Goal: Task Accomplishment & Management: Use online tool/utility

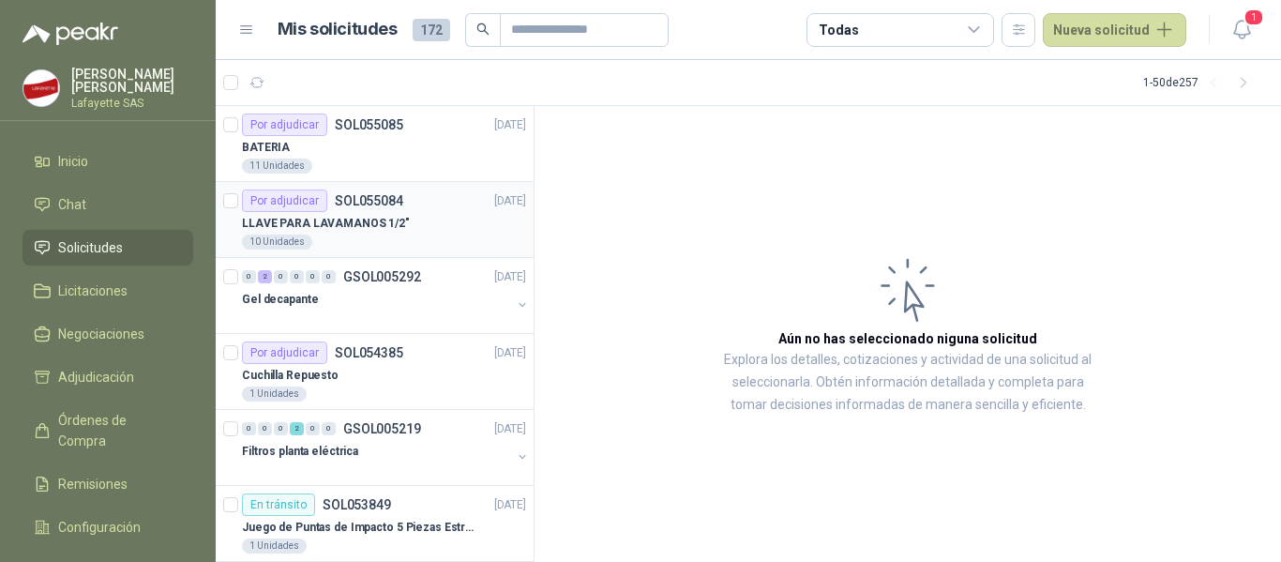
click at [404, 234] on div "10 Unidades" at bounding box center [384, 241] width 284 height 15
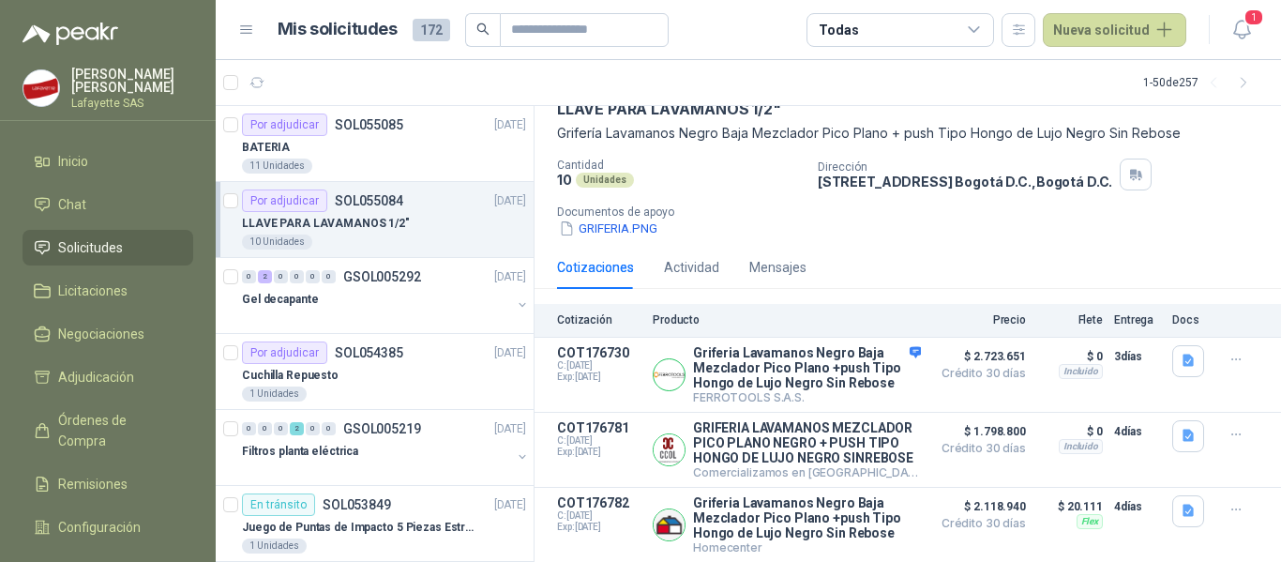
scroll to position [113, 0]
click at [857, 440] on button "Detalles" at bounding box center [877, 449] width 88 height 25
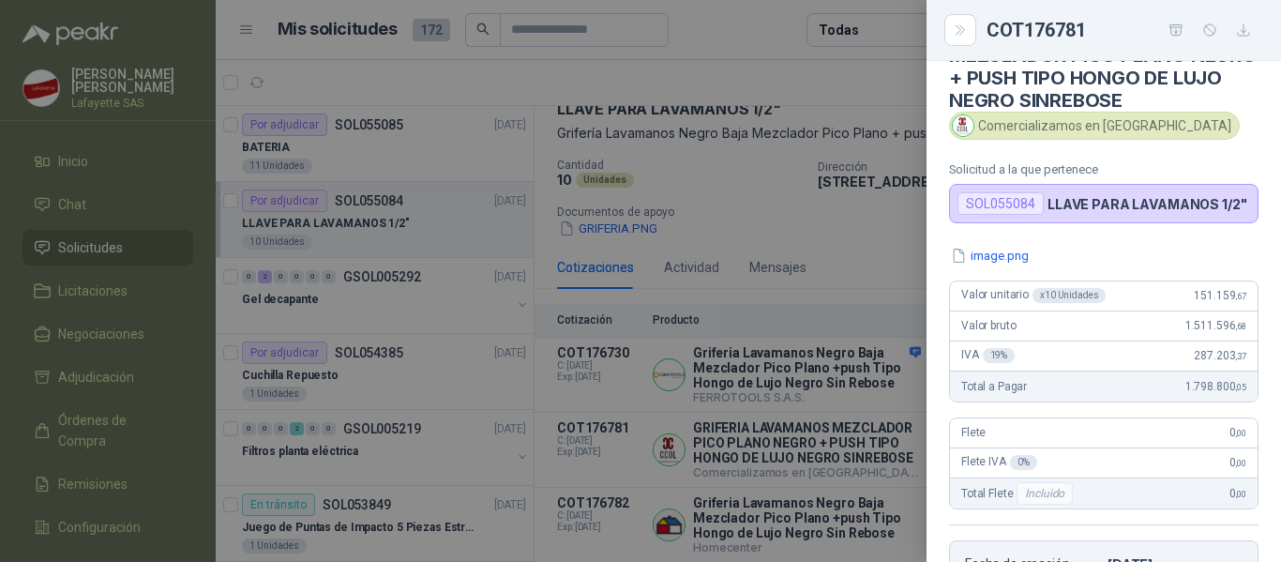
scroll to position [0, 0]
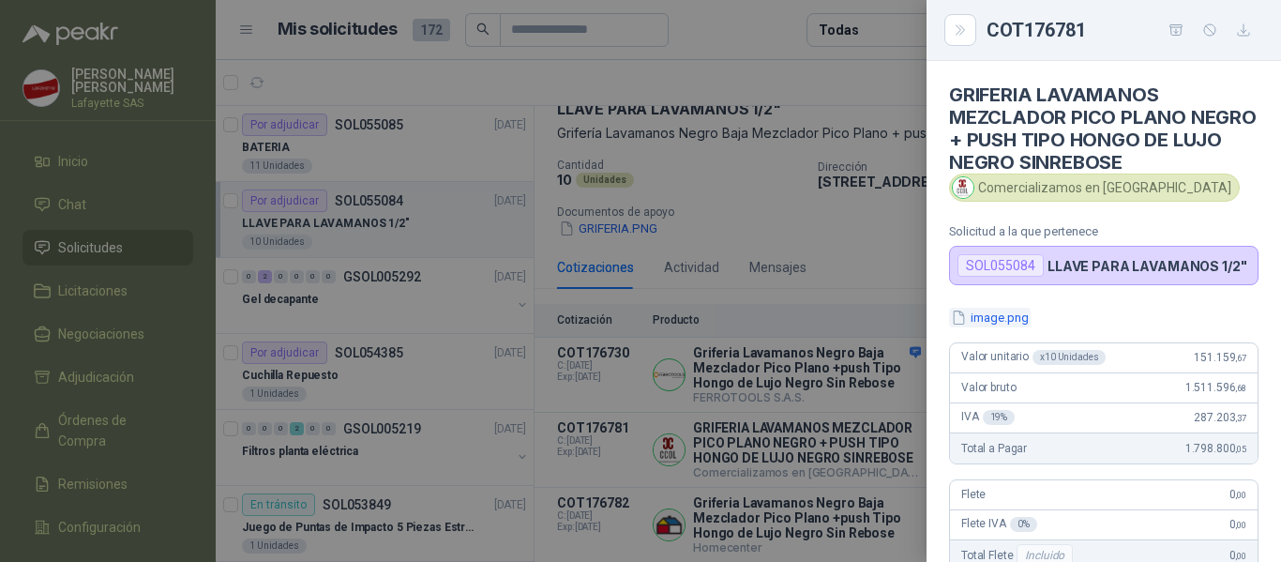
click at [987, 321] on button "image.png" at bounding box center [990, 318] width 82 height 20
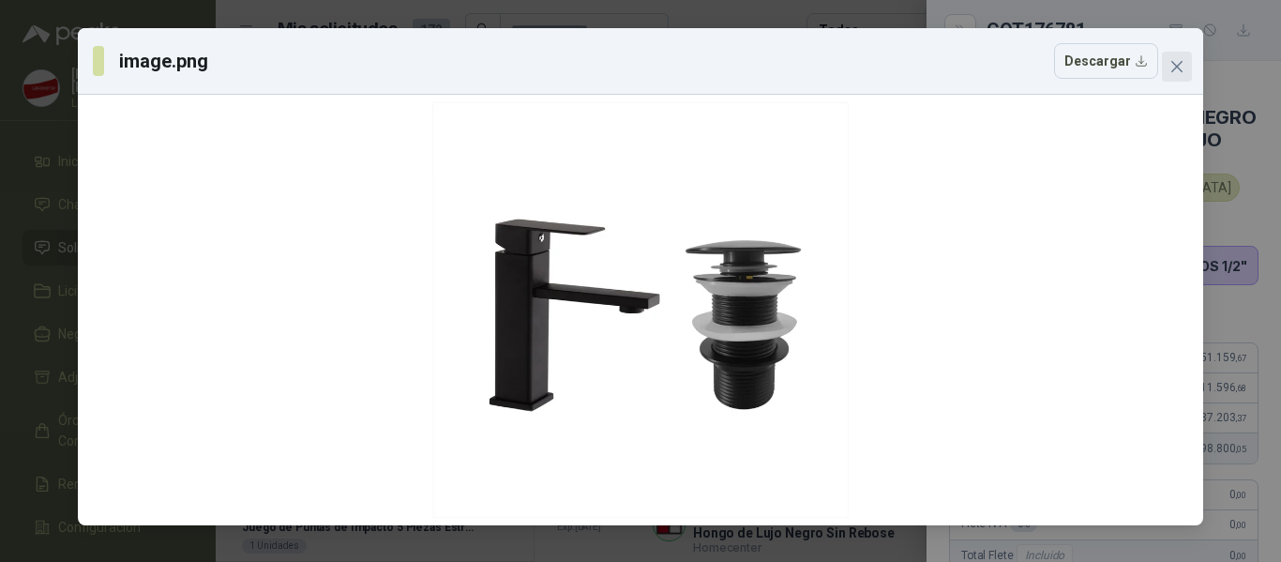
click at [1166, 62] on span "Close" at bounding box center [1177, 66] width 30 height 15
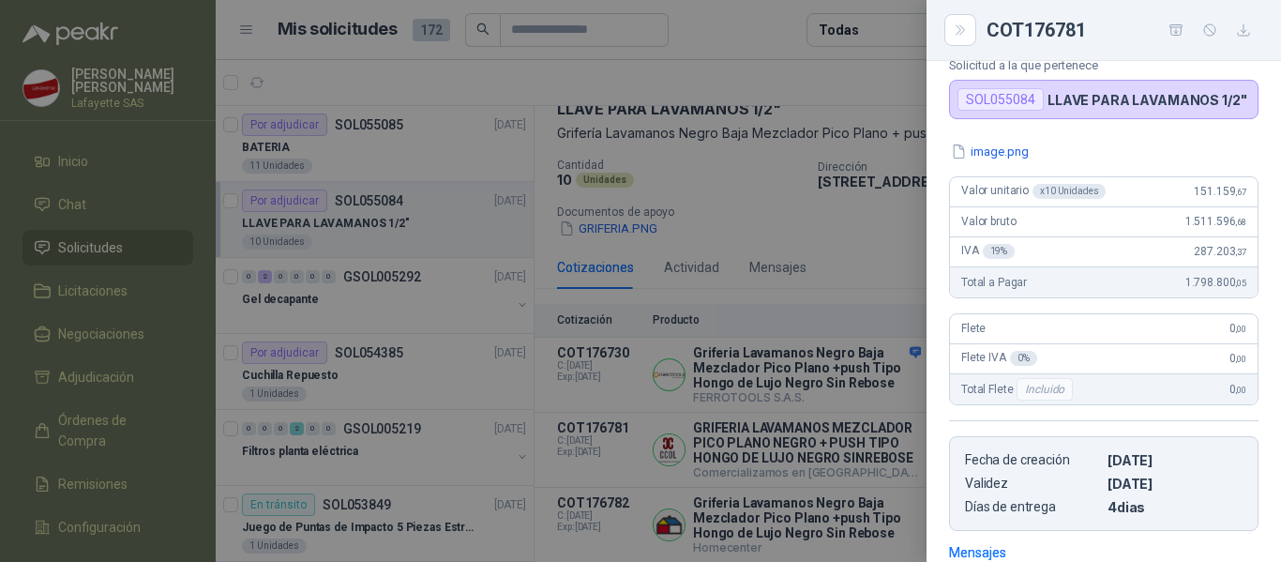
scroll to position [188, 0]
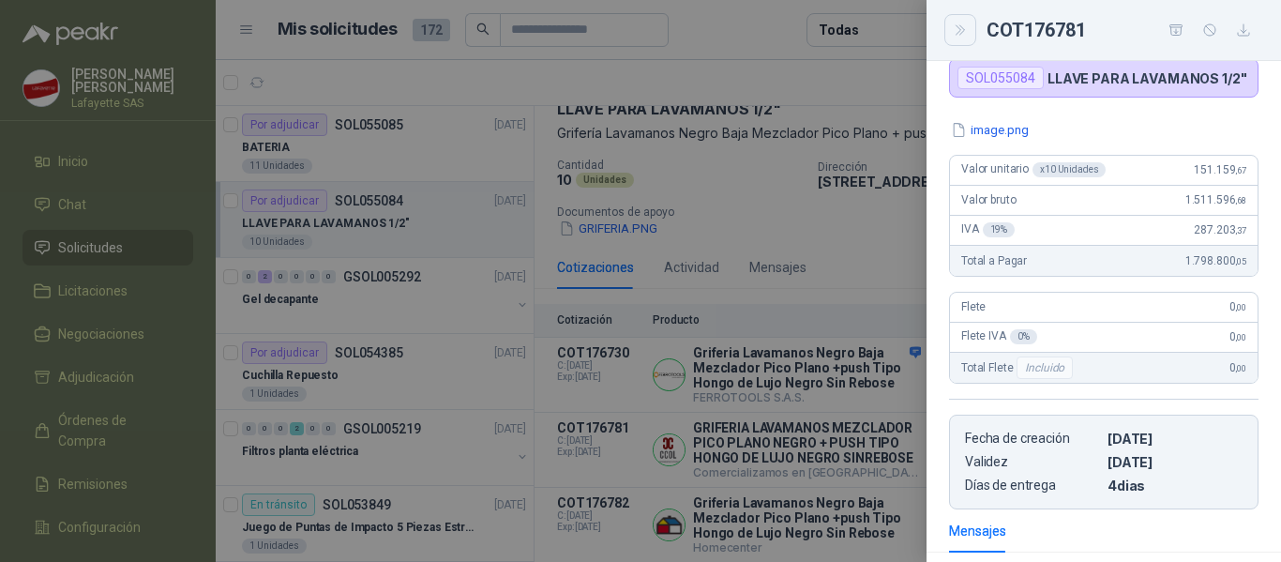
click at [953, 37] on icon "Close" at bounding box center [961, 31] width 16 height 16
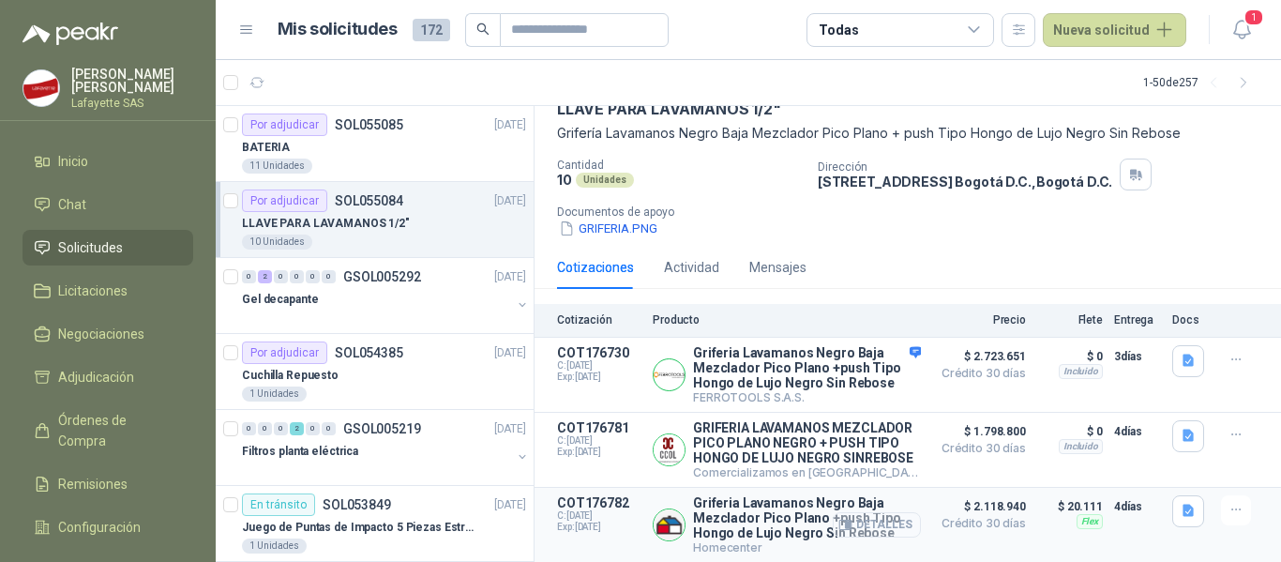
click at [846, 522] on button "Detalles" at bounding box center [877, 524] width 88 height 25
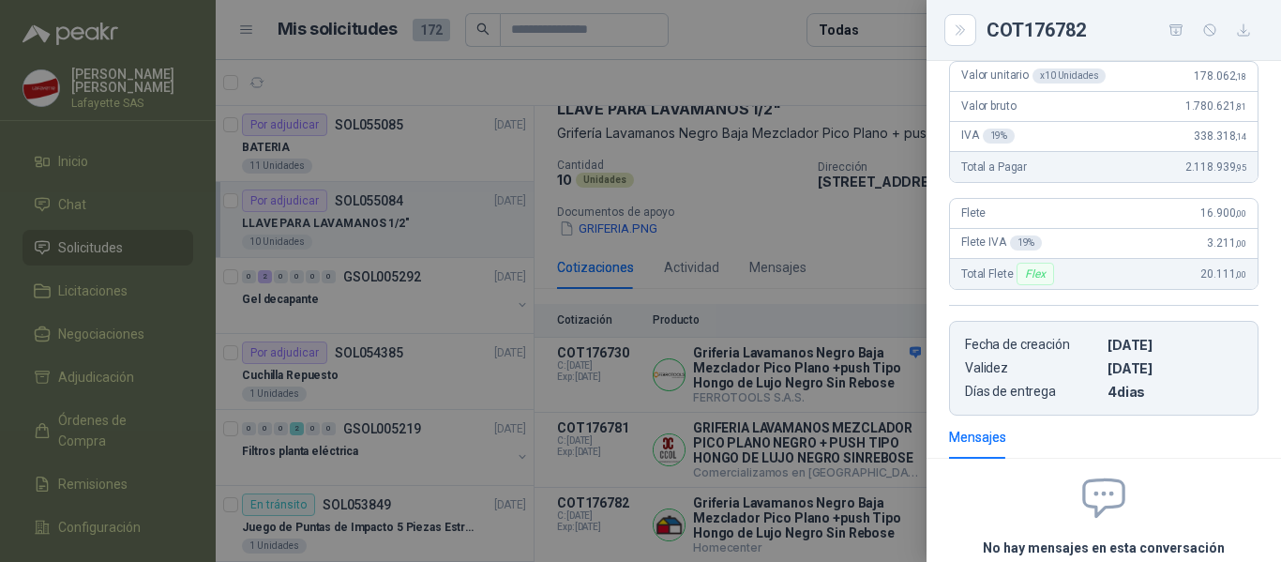
scroll to position [165, 0]
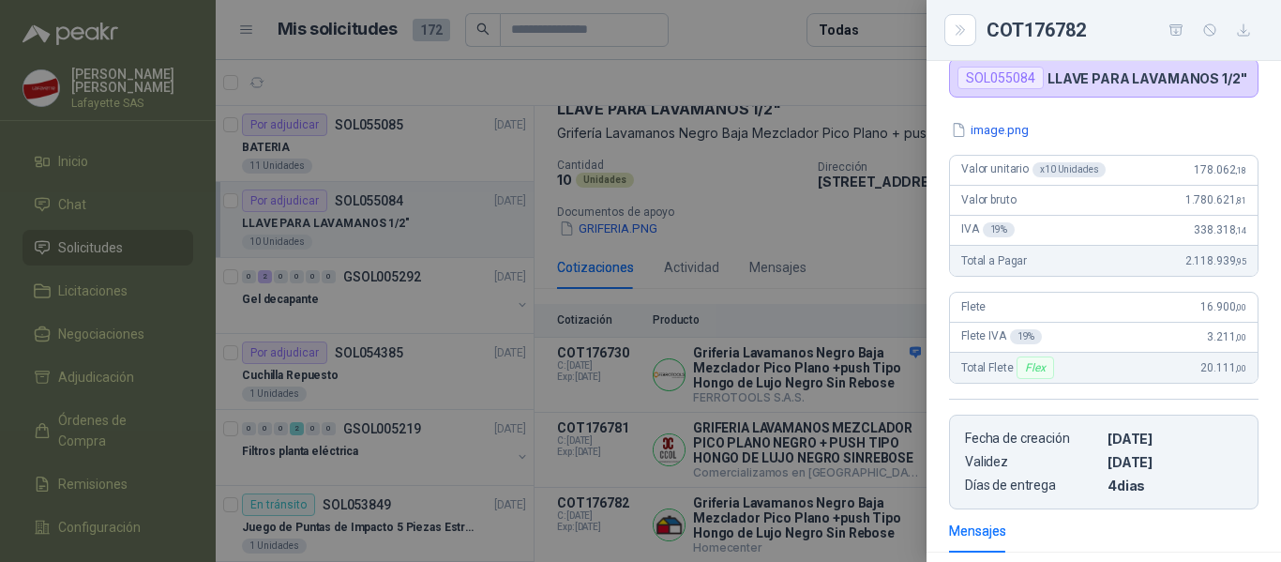
click at [877, 232] on div at bounding box center [640, 281] width 1281 height 562
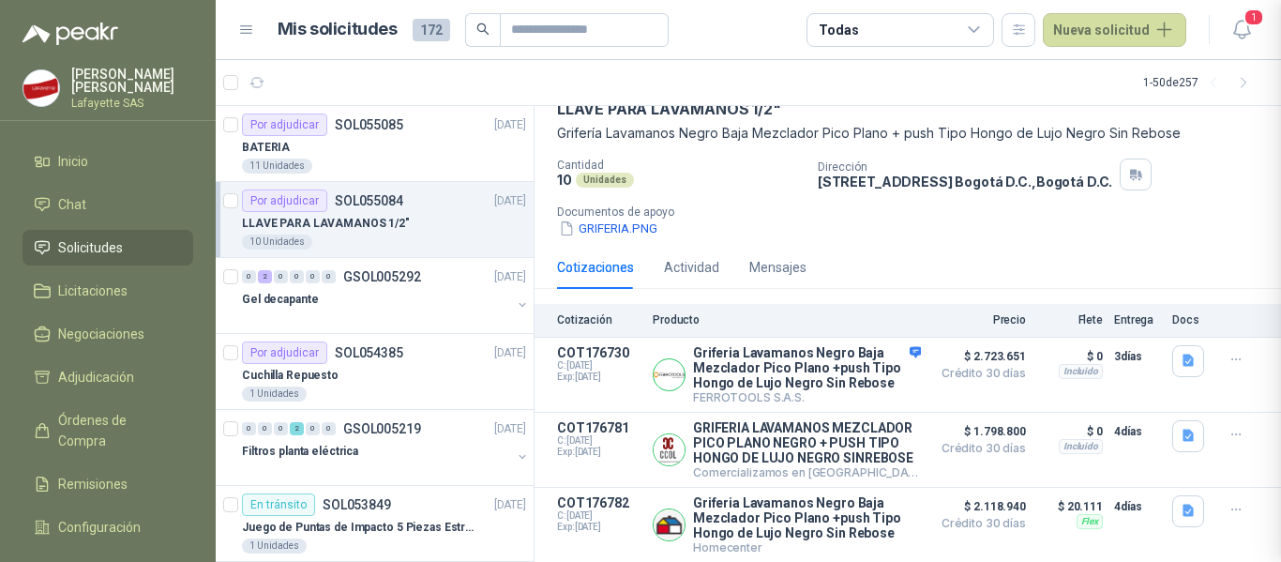
scroll to position [446, 0]
click at [849, 440] on button "Detalles" at bounding box center [877, 449] width 88 height 25
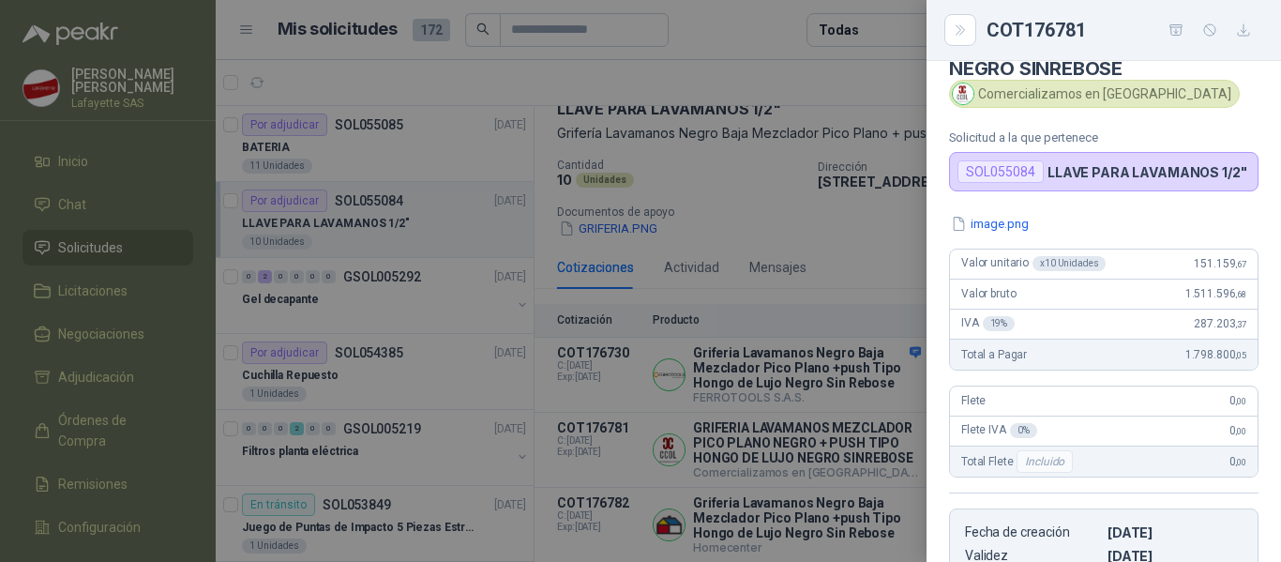
scroll to position [188, 0]
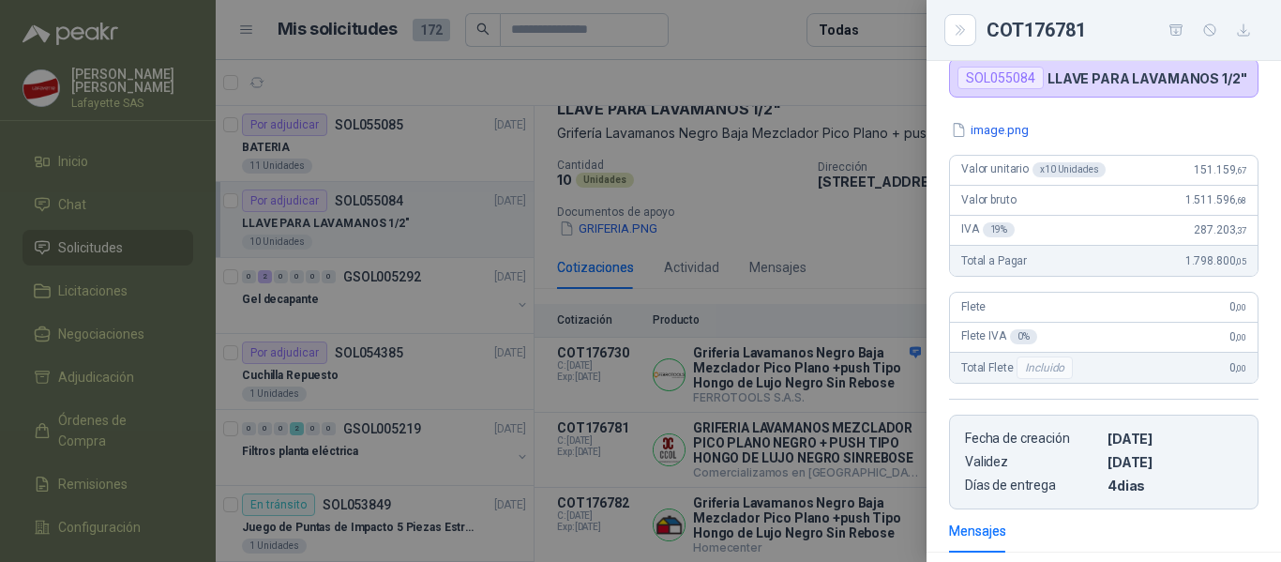
click at [873, 258] on div at bounding box center [640, 281] width 1281 height 562
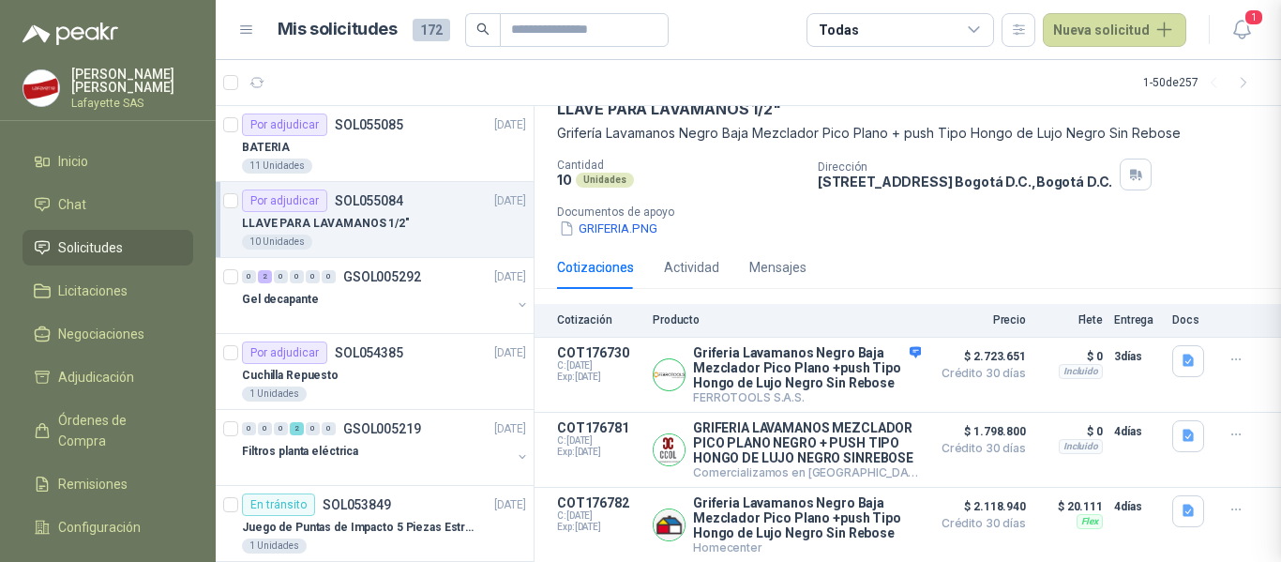
scroll to position [446, 0]
click at [849, 441] on button "Detalles" at bounding box center [877, 449] width 88 height 25
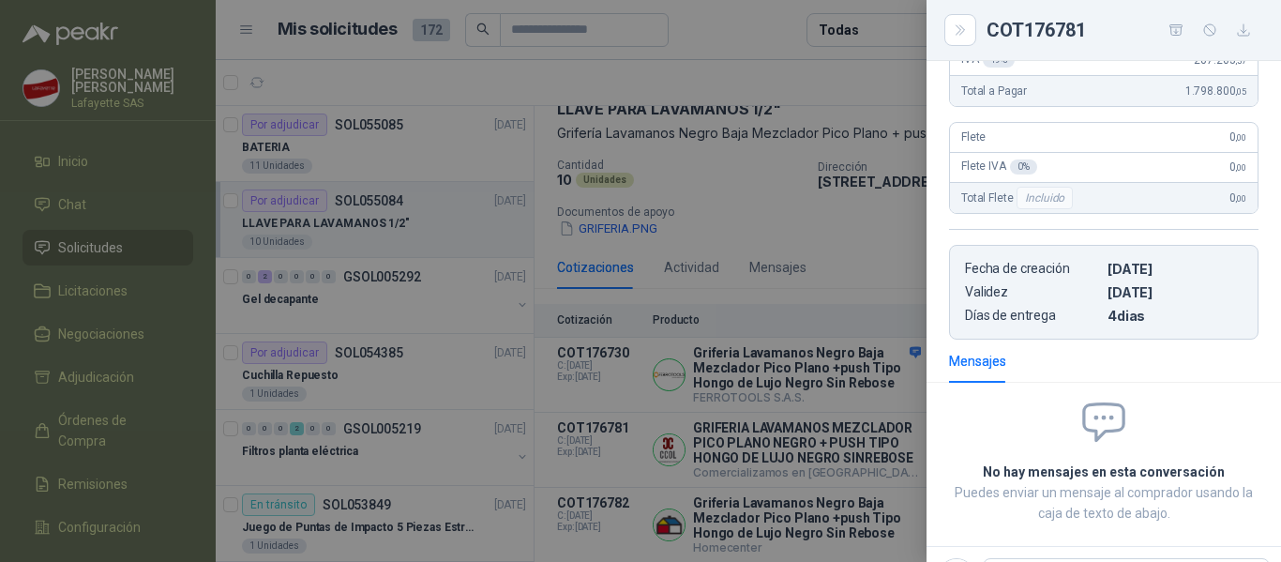
scroll to position [165, 0]
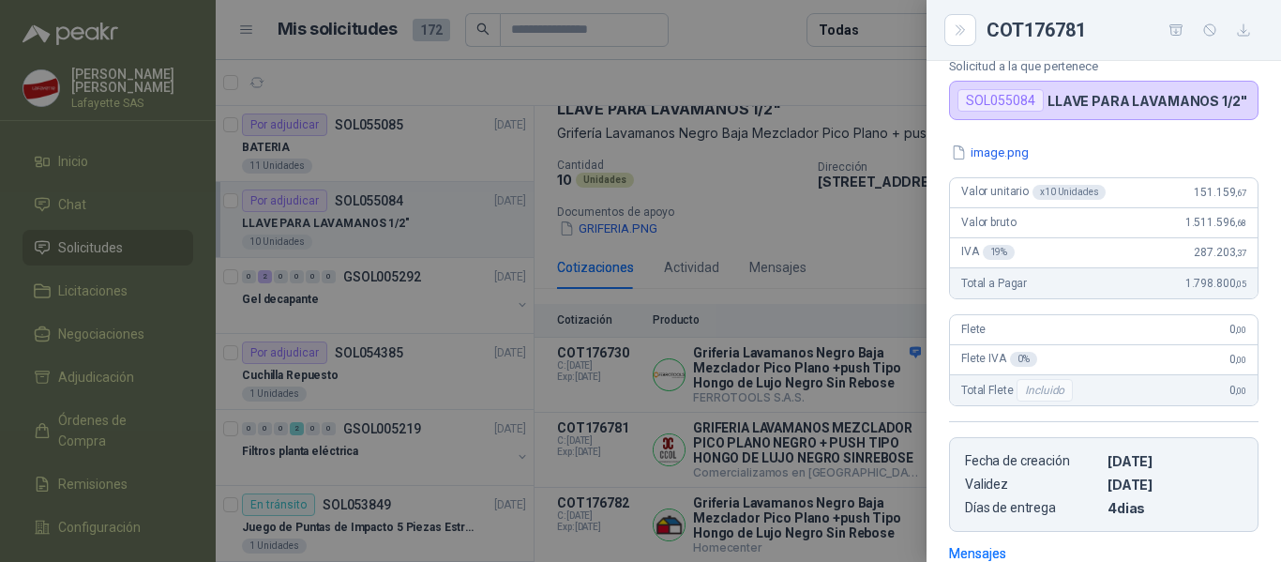
click at [1175, 30] on icon "button" at bounding box center [1176, 31] width 16 height 16
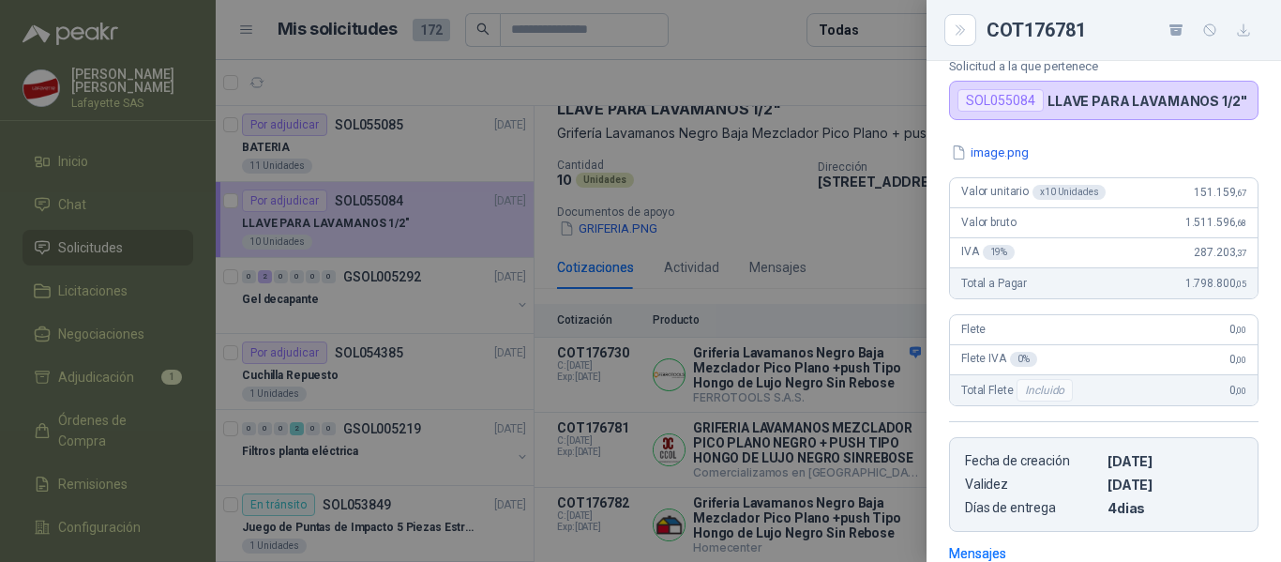
click at [125, 375] on div at bounding box center [640, 281] width 1281 height 562
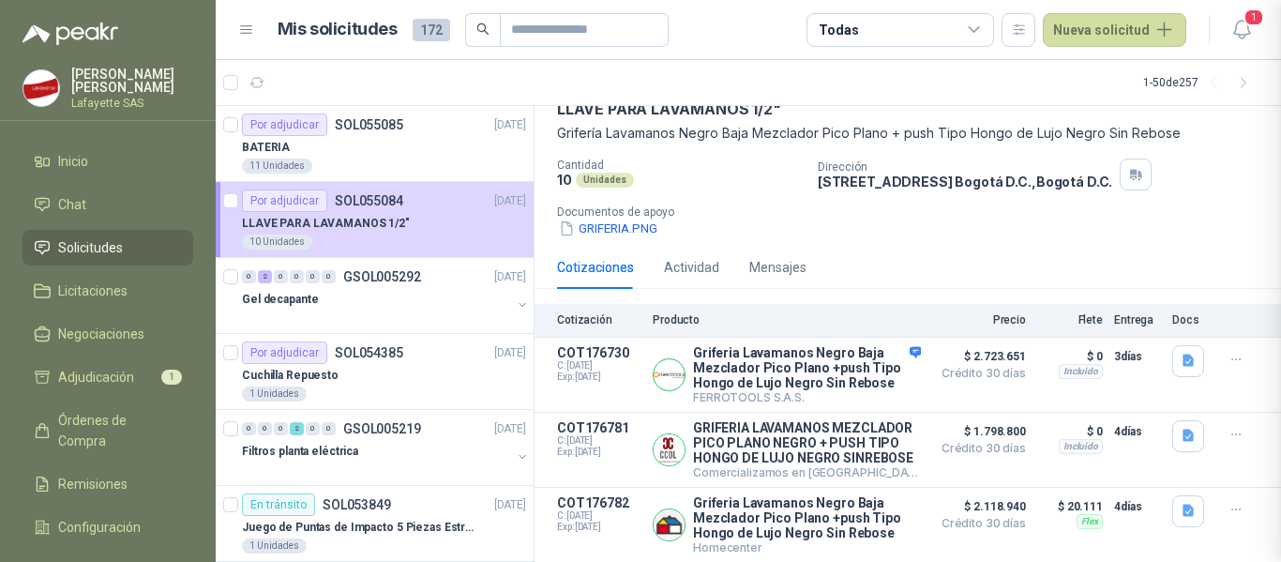
scroll to position [446, 0]
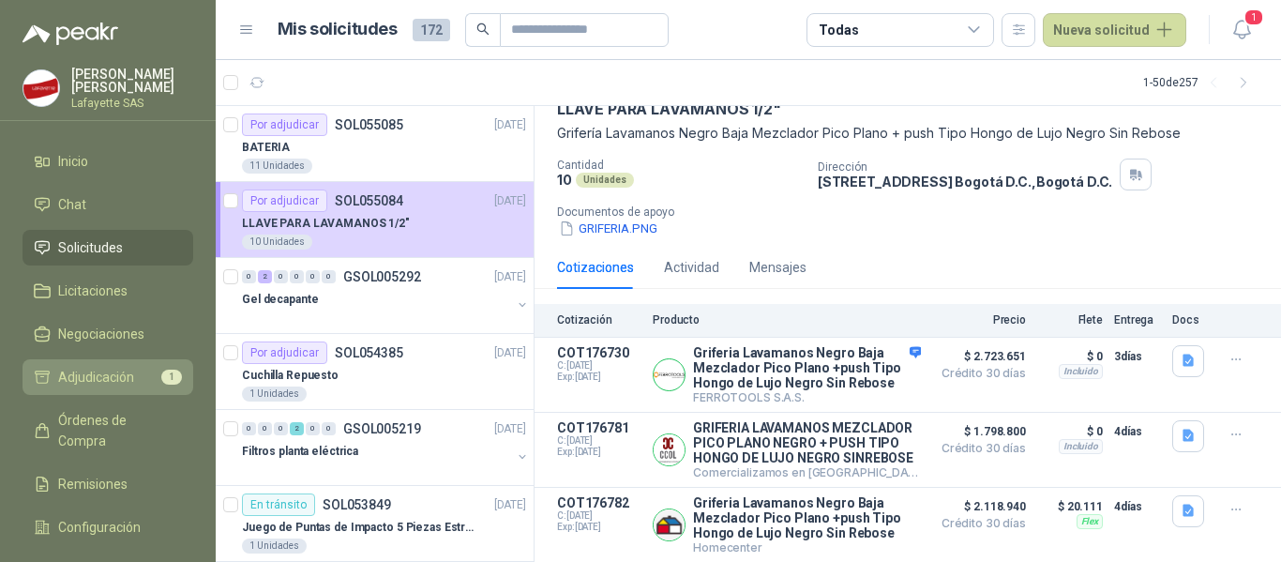
click at [135, 377] on li "Adjudicación 1" at bounding box center [108, 377] width 148 height 21
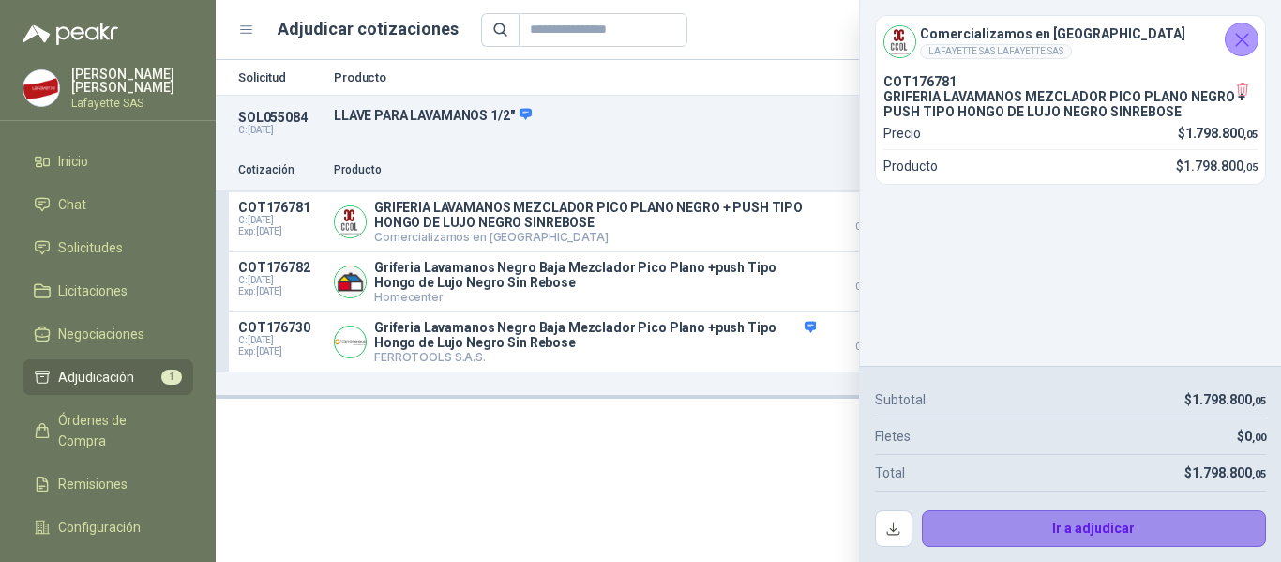
click at [1139, 524] on button "Ir a adjudicar" at bounding box center [1094, 529] width 345 height 38
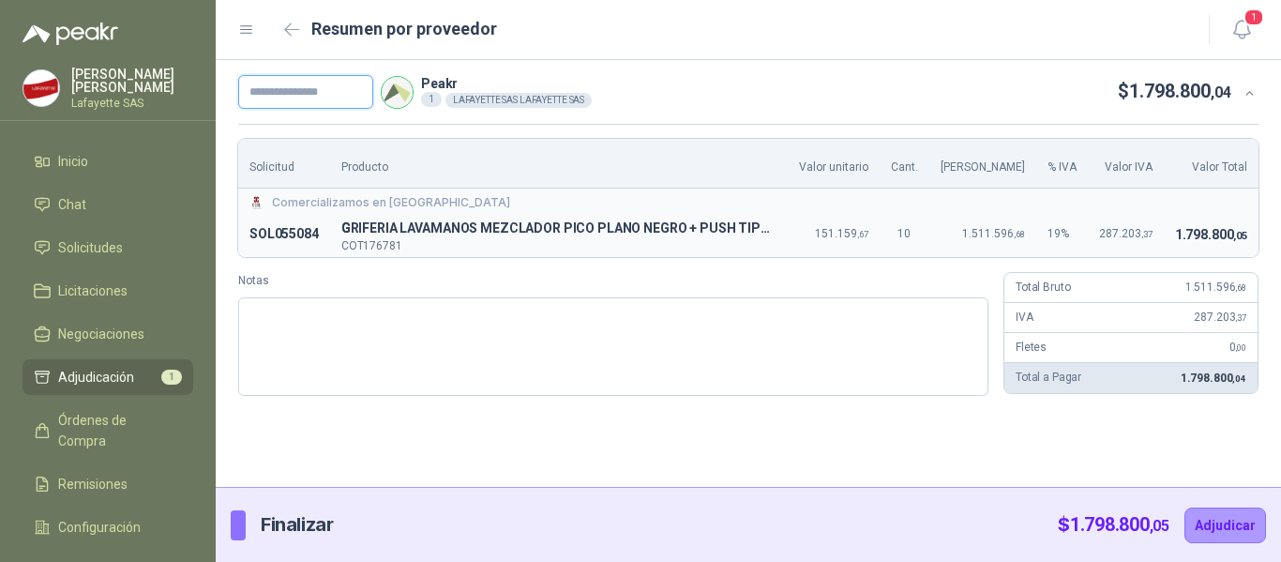
click at [323, 95] on input "text" at bounding box center [305, 92] width 135 height 34
paste input "******"
type input "******"
click at [1210, 529] on button "Adjudicar" at bounding box center [1225, 525] width 82 height 36
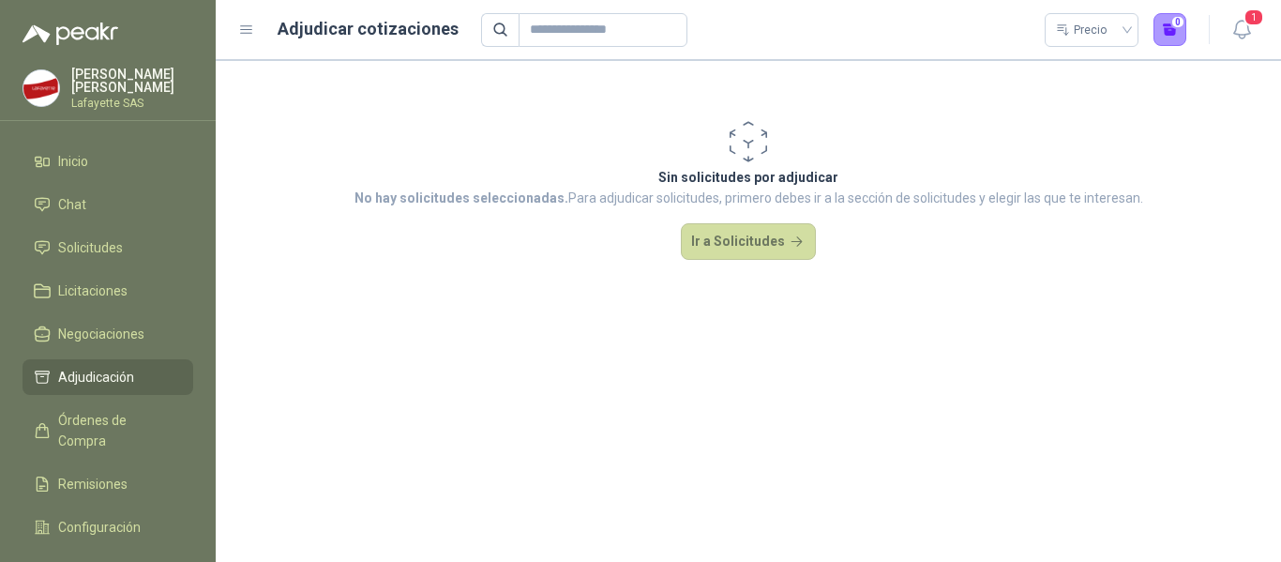
click at [1271, 20] on header "Adjudicar cotizaciones Precio 0 1" at bounding box center [748, 30] width 1065 height 60
click at [1252, 23] on span "1" at bounding box center [1253, 17] width 21 height 18
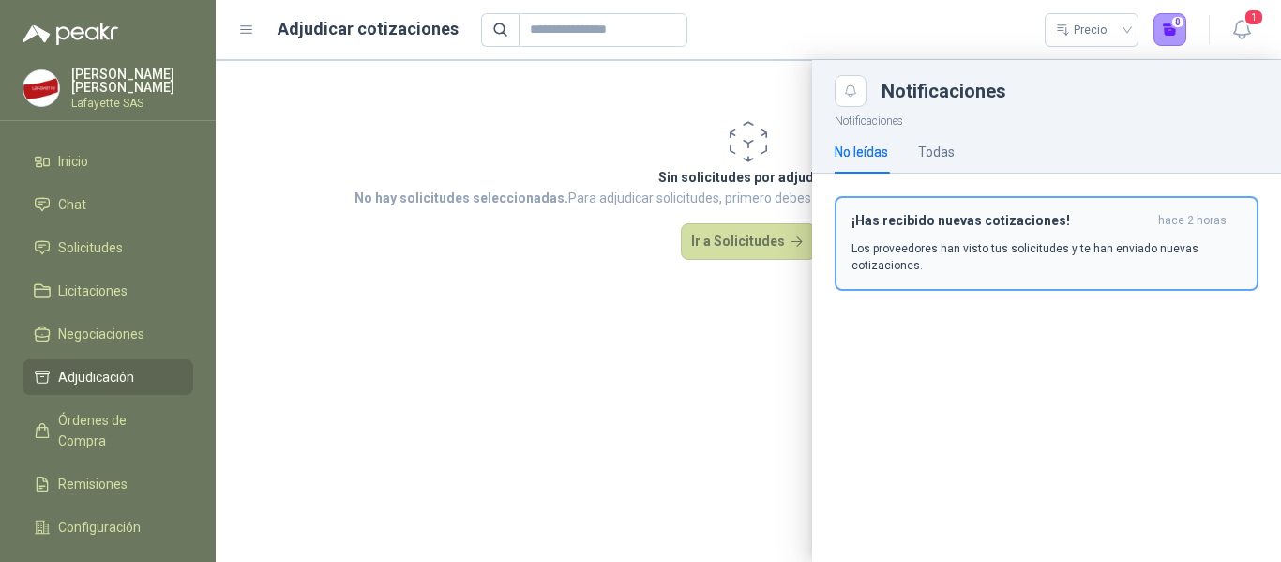
click at [1042, 249] on p "Los proveedores han visto tus solicitudes y te han enviado nuevas cotizaciones." at bounding box center [1046, 257] width 390 height 34
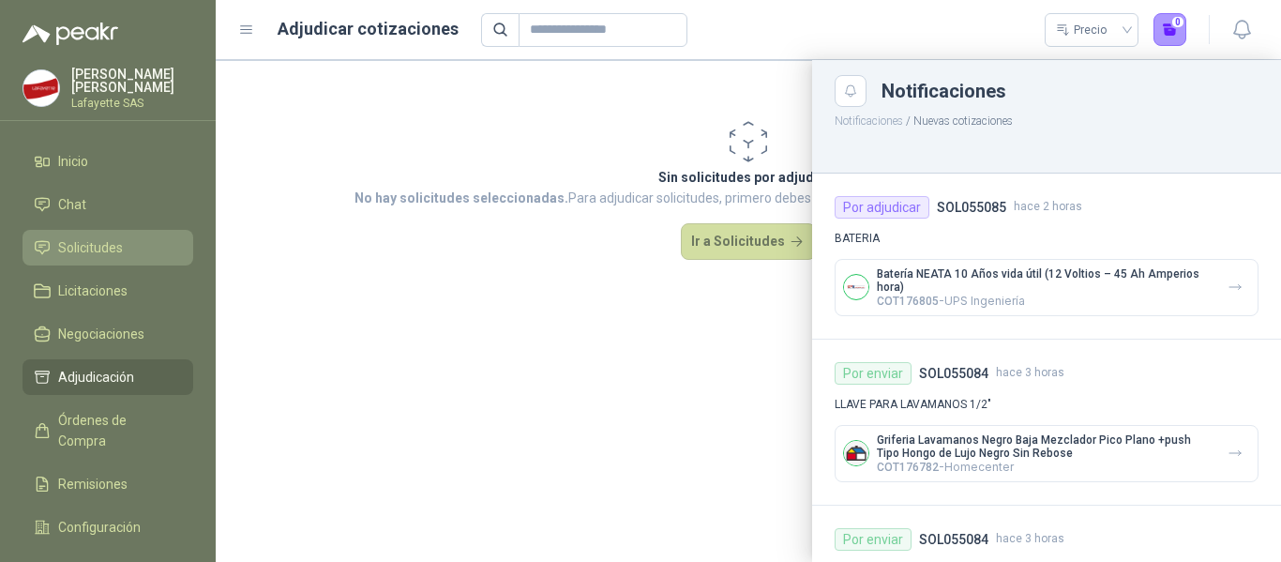
click at [114, 252] on span "Solicitudes" at bounding box center [90, 247] width 65 height 21
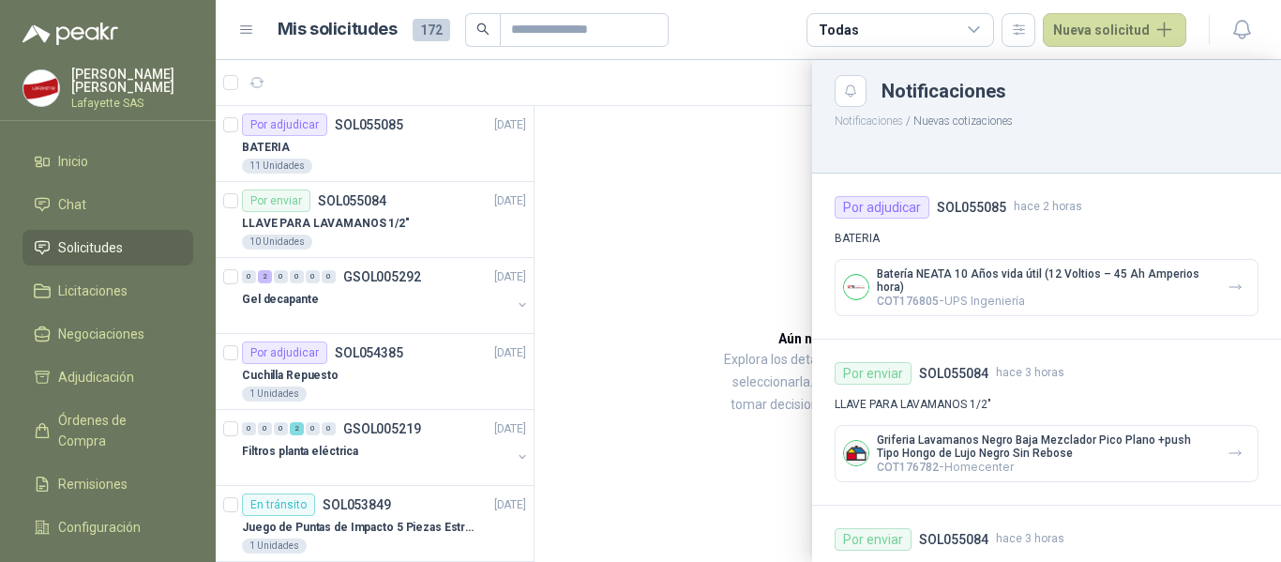
click at [1206, 106] on div "Notificaciones" at bounding box center [1047, 91] width 424 height 32
click at [782, 49] on header "Mis solicitudes 172 Todas Nueva solicitud" at bounding box center [748, 30] width 1065 height 60
click at [805, 119] on div at bounding box center [748, 311] width 1065 height 502
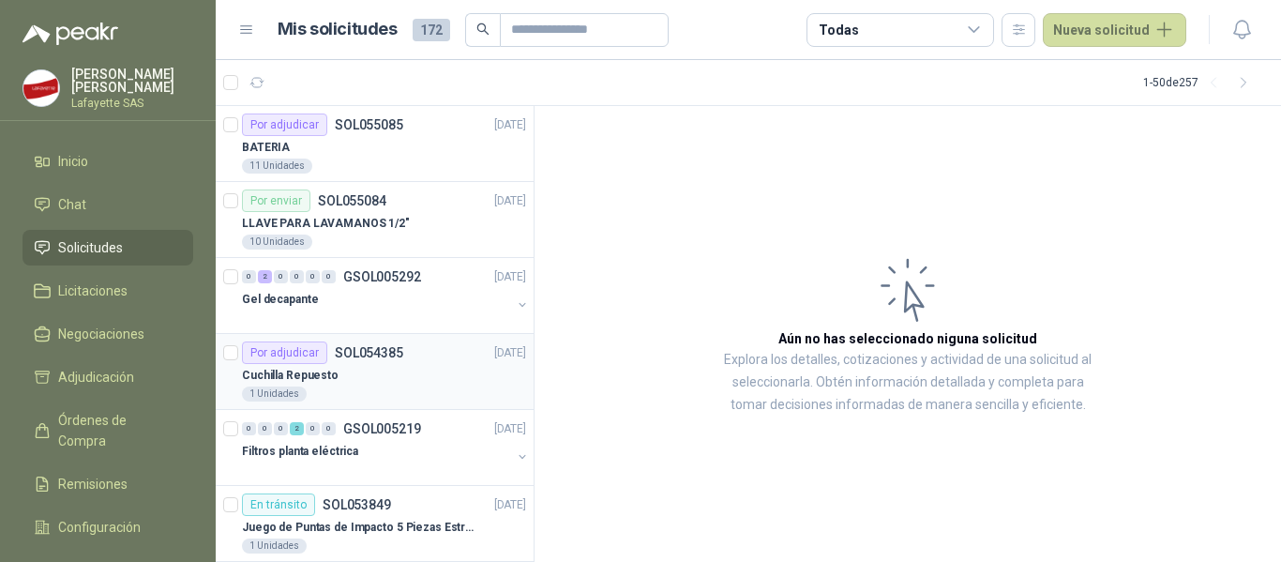
click at [359, 372] on div "Cuchilla Repuesto" at bounding box center [384, 375] width 284 height 23
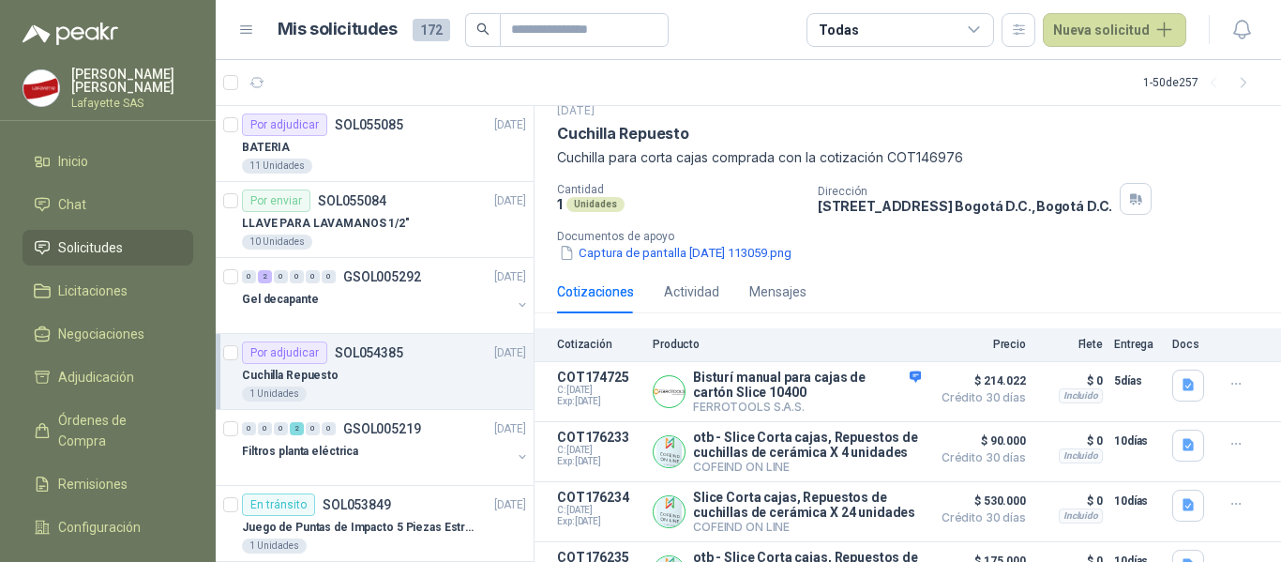
scroll to position [112, 0]
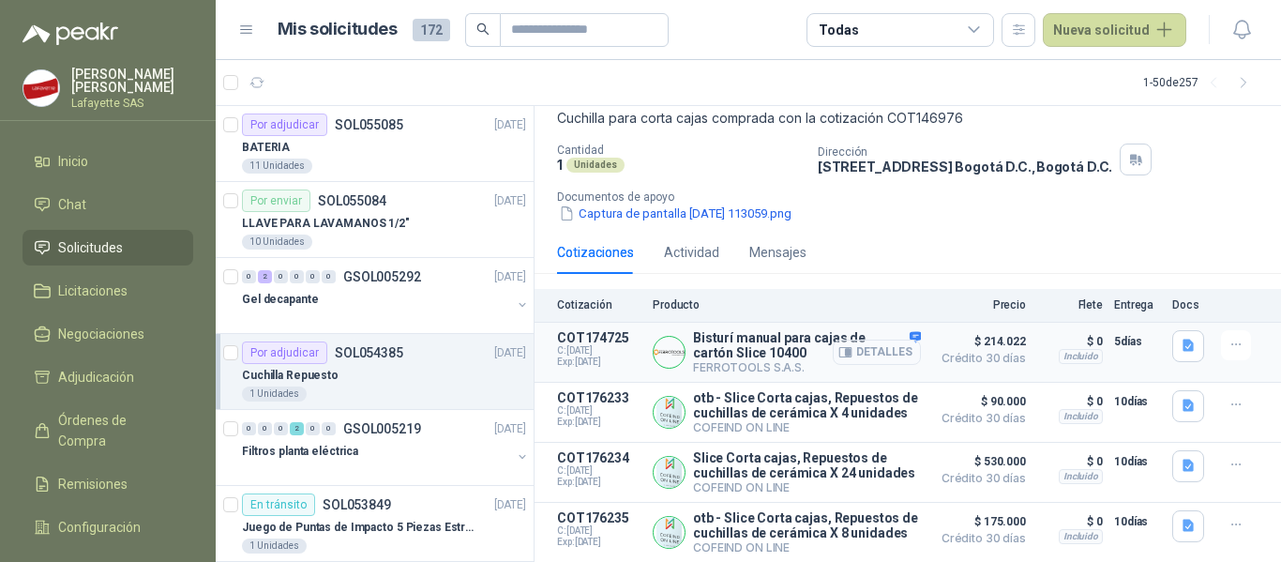
click at [882, 353] on button "Detalles" at bounding box center [877, 351] width 88 height 25
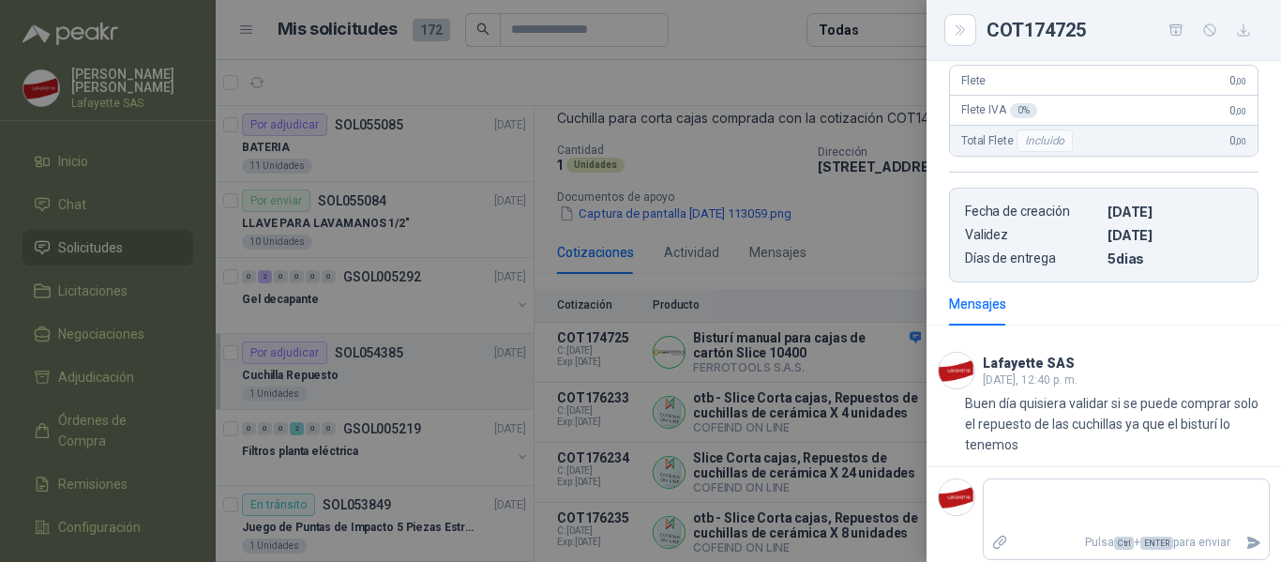
scroll to position [0, 0]
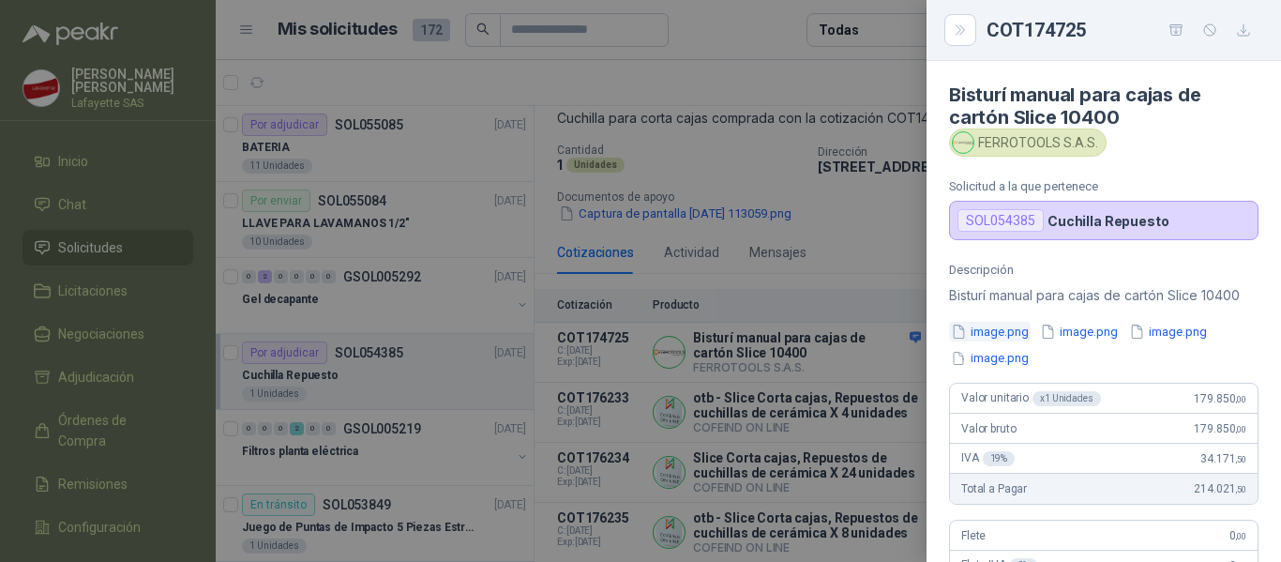
click at [982, 326] on button "image.png" at bounding box center [990, 332] width 82 height 20
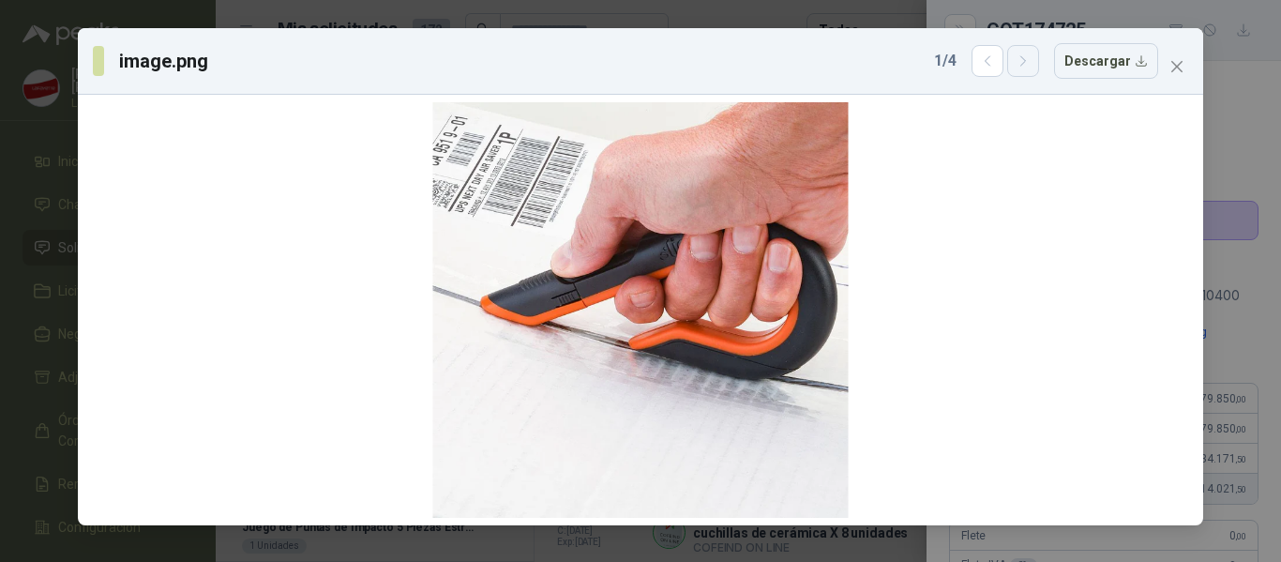
click at [1024, 57] on icon "button" at bounding box center [1023, 61] width 16 height 16
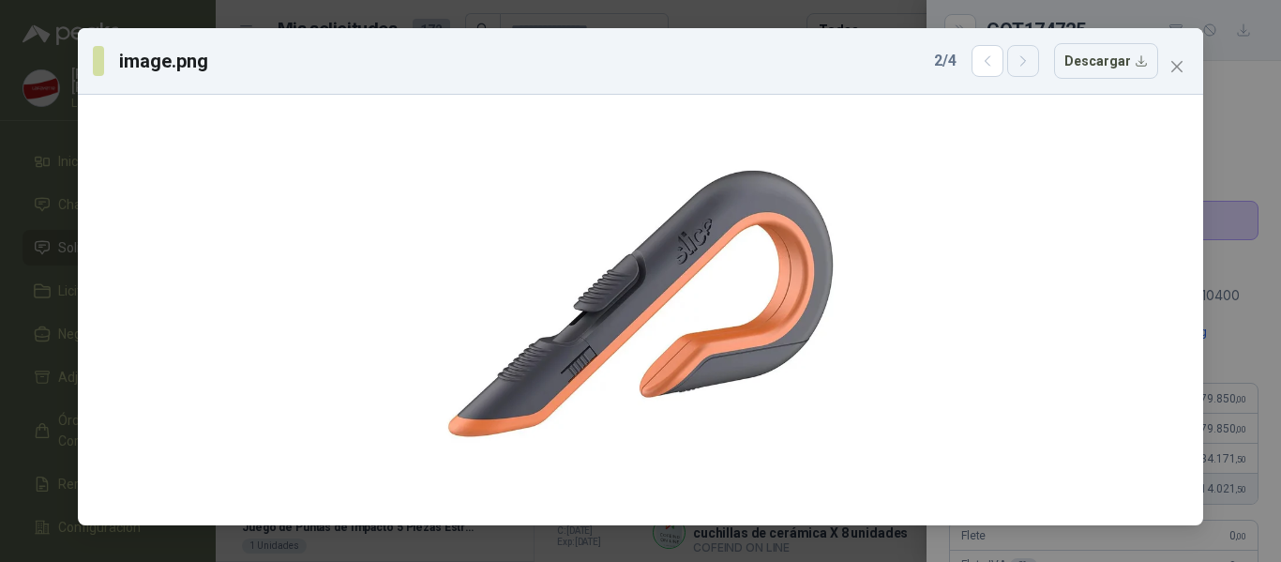
click at [1024, 57] on icon "button" at bounding box center [1023, 61] width 16 height 16
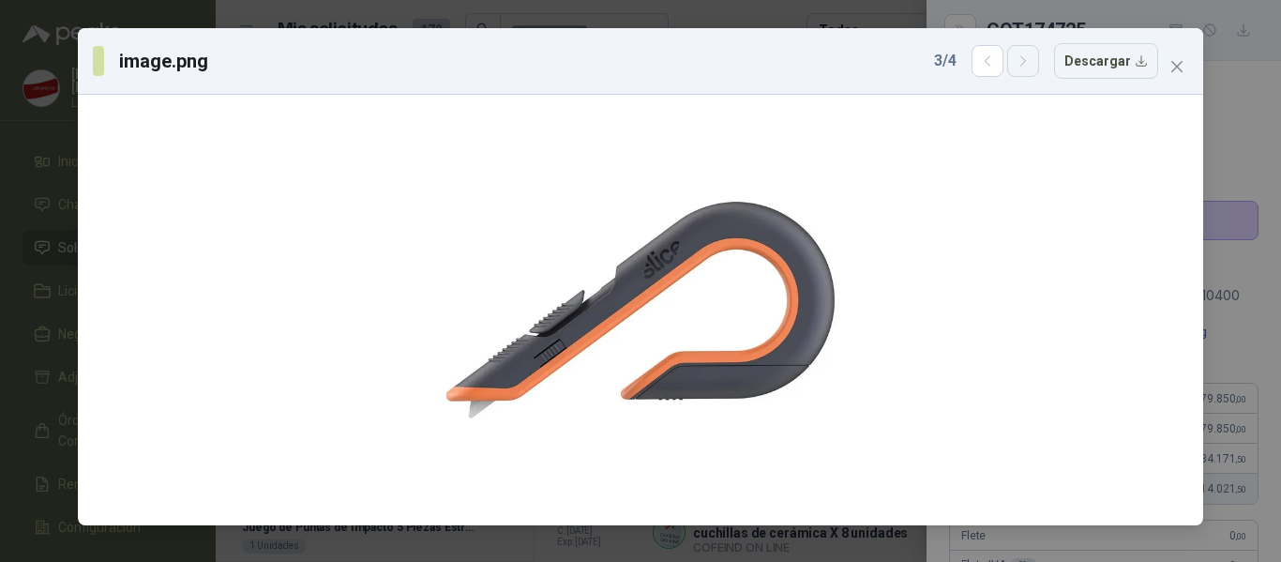
click at [1024, 57] on icon "button" at bounding box center [1023, 61] width 16 height 16
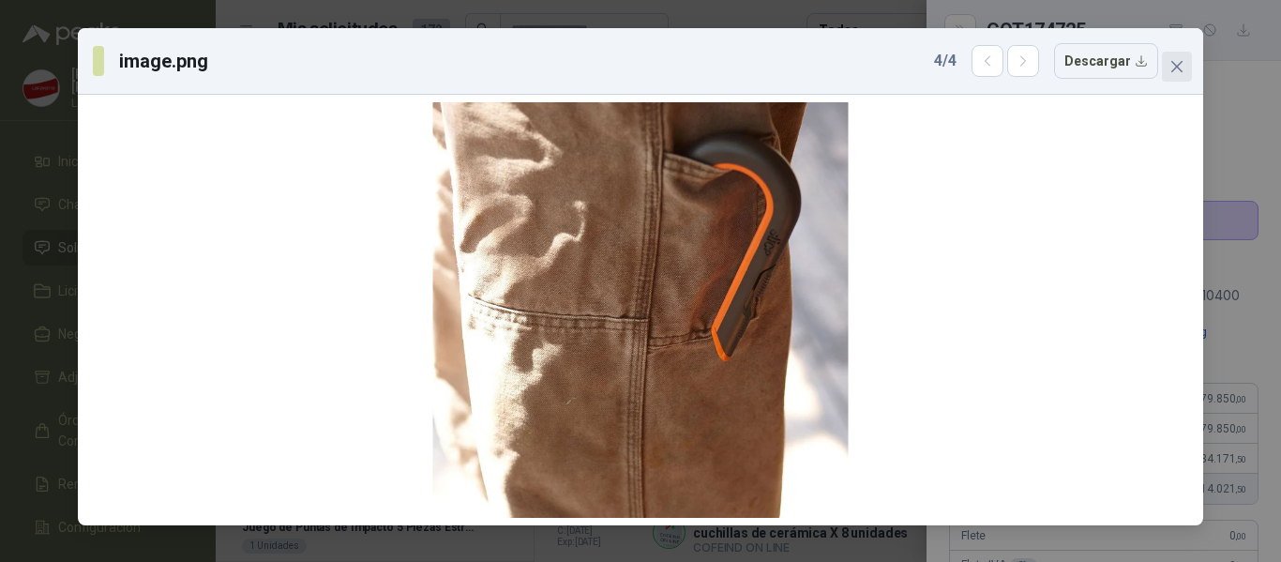
click at [1179, 60] on icon "close" at bounding box center [1176, 66] width 15 height 15
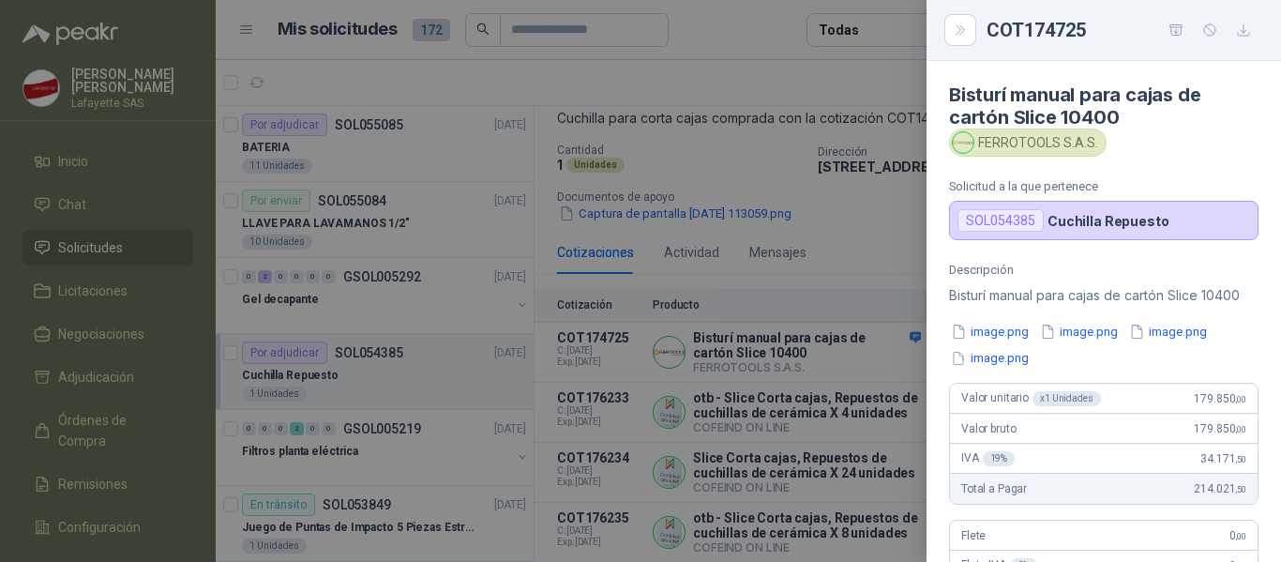
click at [891, 220] on div at bounding box center [640, 281] width 1281 height 562
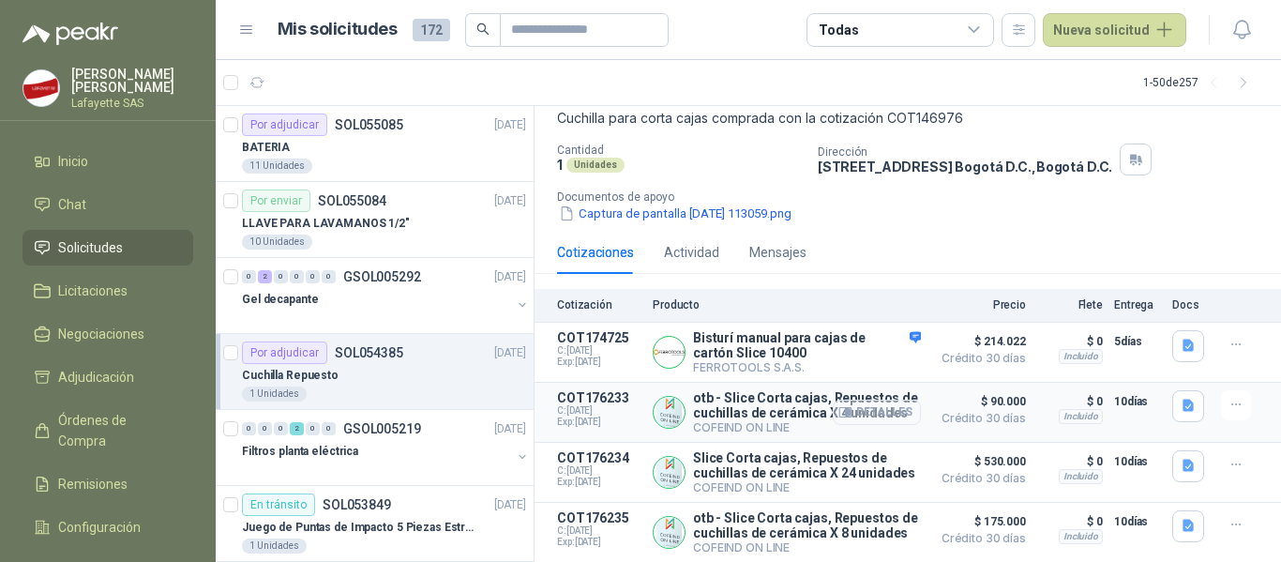
click at [885, 400] on button "Detalles" at bounding box center [877, 411] width 88 height 25
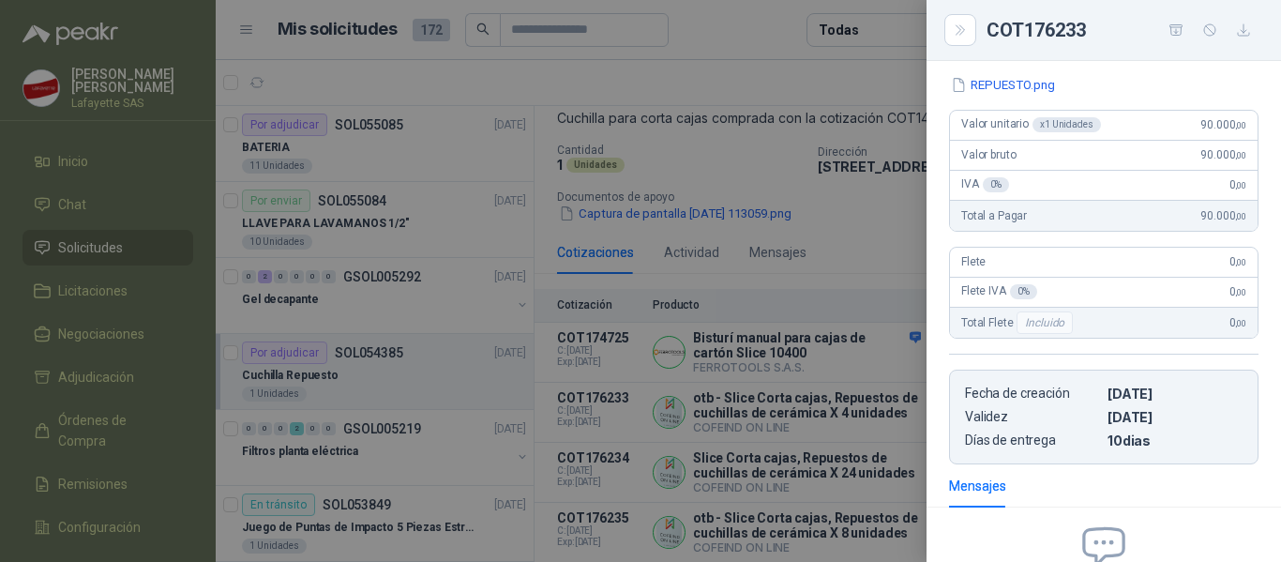
scroll to position [0, 0]
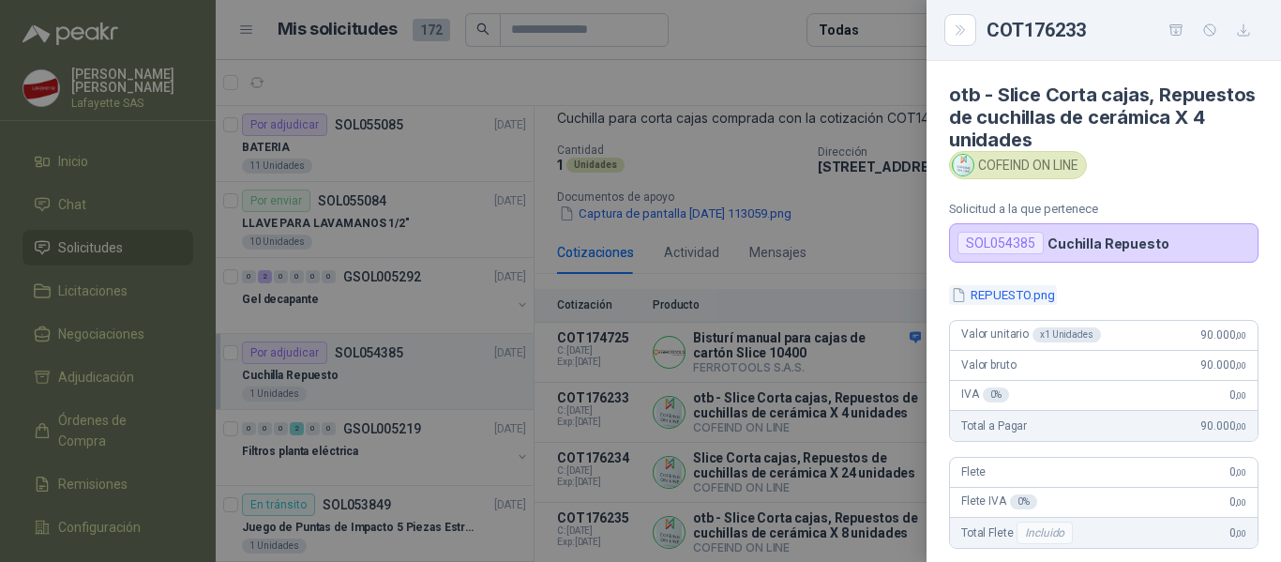
click at [996, 300] on button "REPUESTO.png" at bounding box center [1003, 295] width 108 height 20
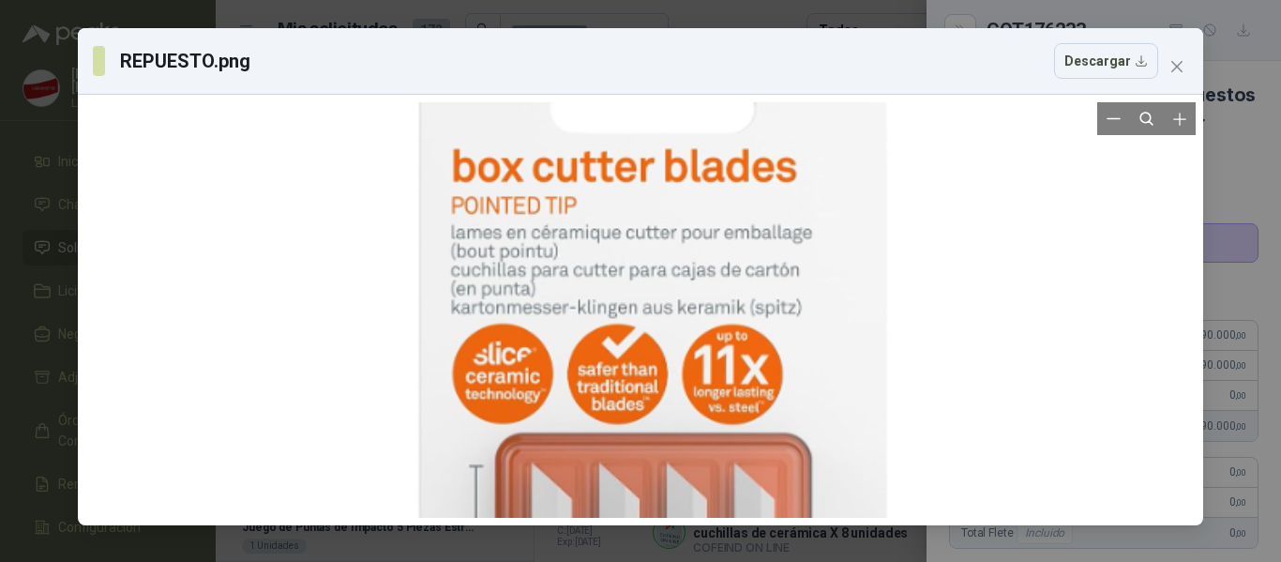
drag, startPoint x: 731, startPoint y: 233, endPoint x: 735, endPoint y: 331, distance: 98.5
click at [735, 331] on div at bounding box center [644, 412] width 523 height 790
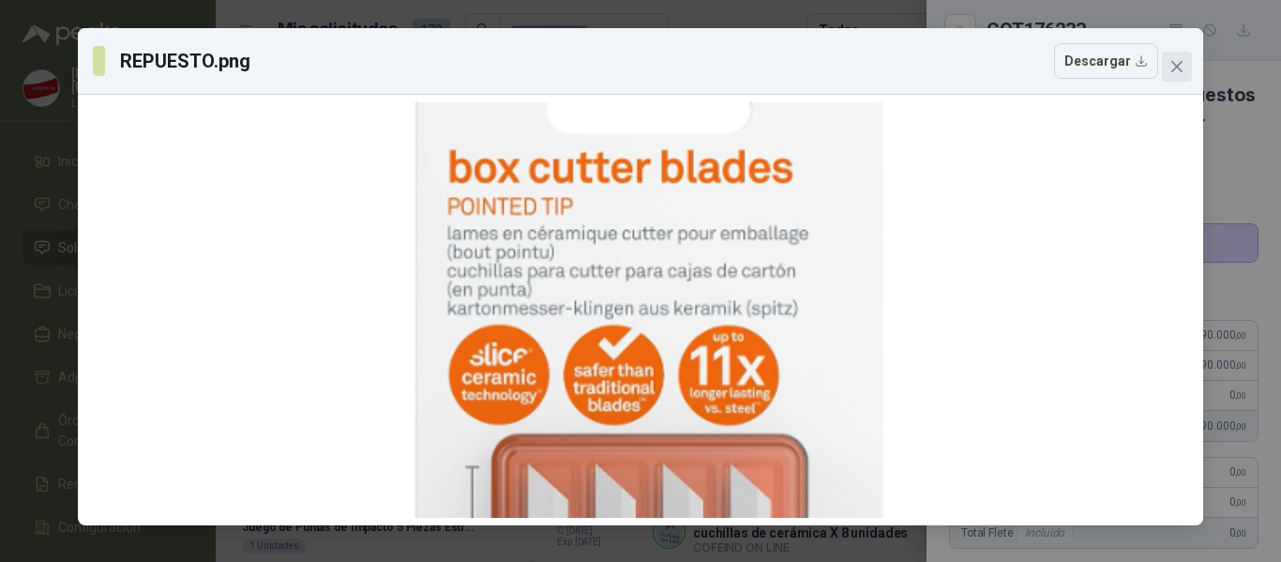
click at [1171, 67] on icon "close" at bounding box center [1176, 66] width 15 height 15
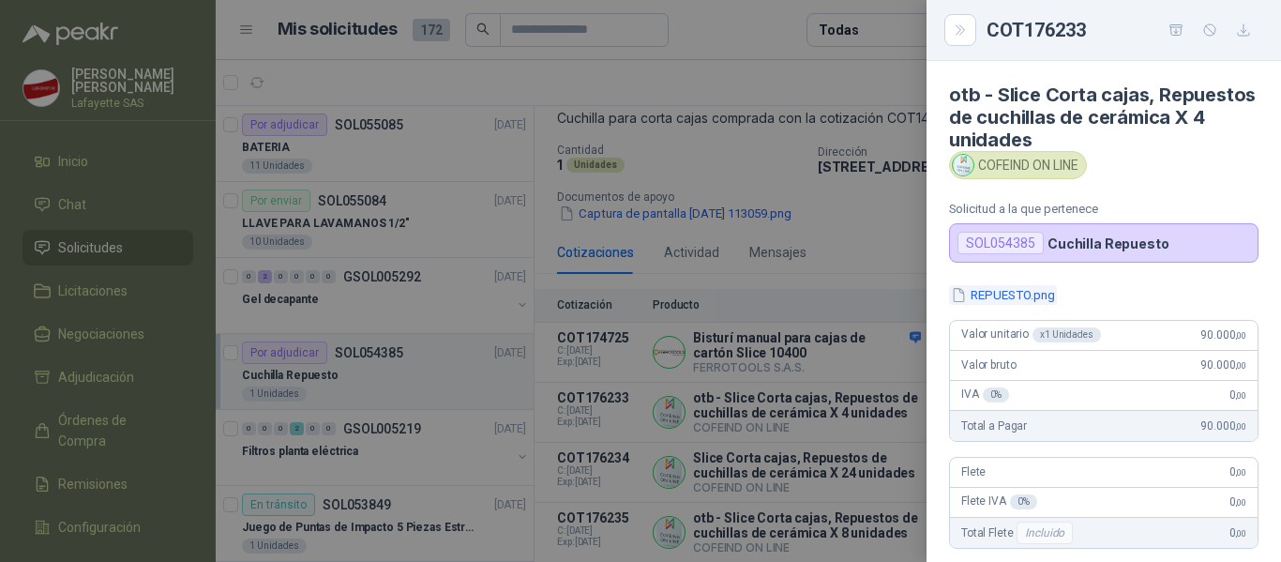
click at [1005, 291] on button "REPUESTO.png" at bounding box center [1003, 295] width 108 height 20
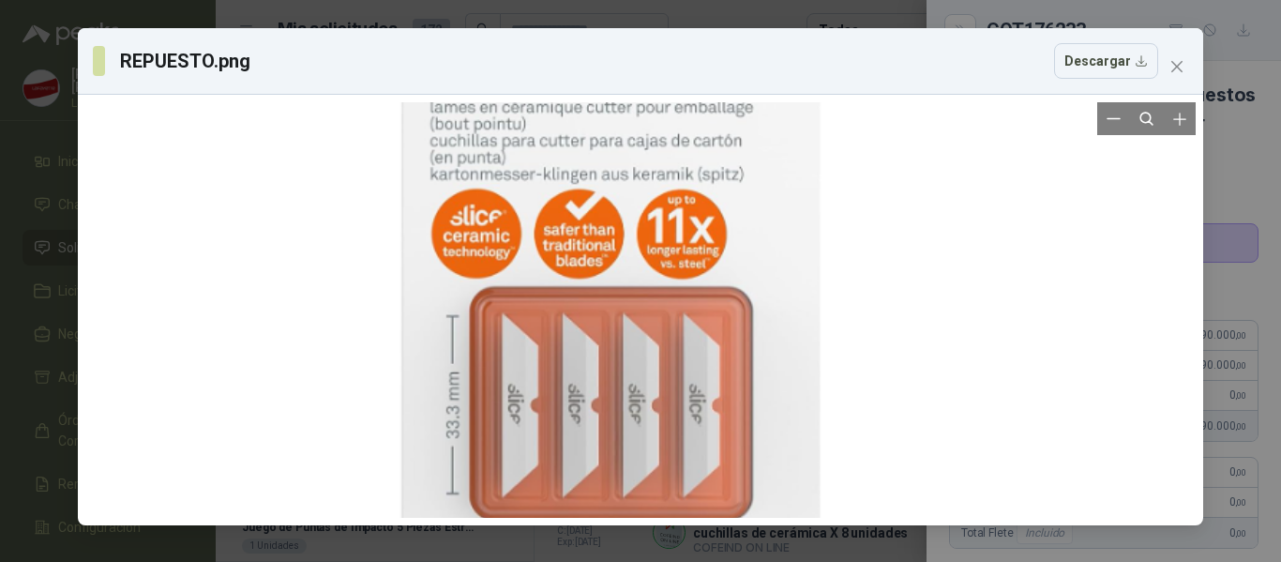
drag, startPoint x: 758, startPoint y: 340, endPoint x: 718, endPoint y: 198, distance: 147.9
click at [718, 198] on div at bounding box center [603, 268] width 468 height 706
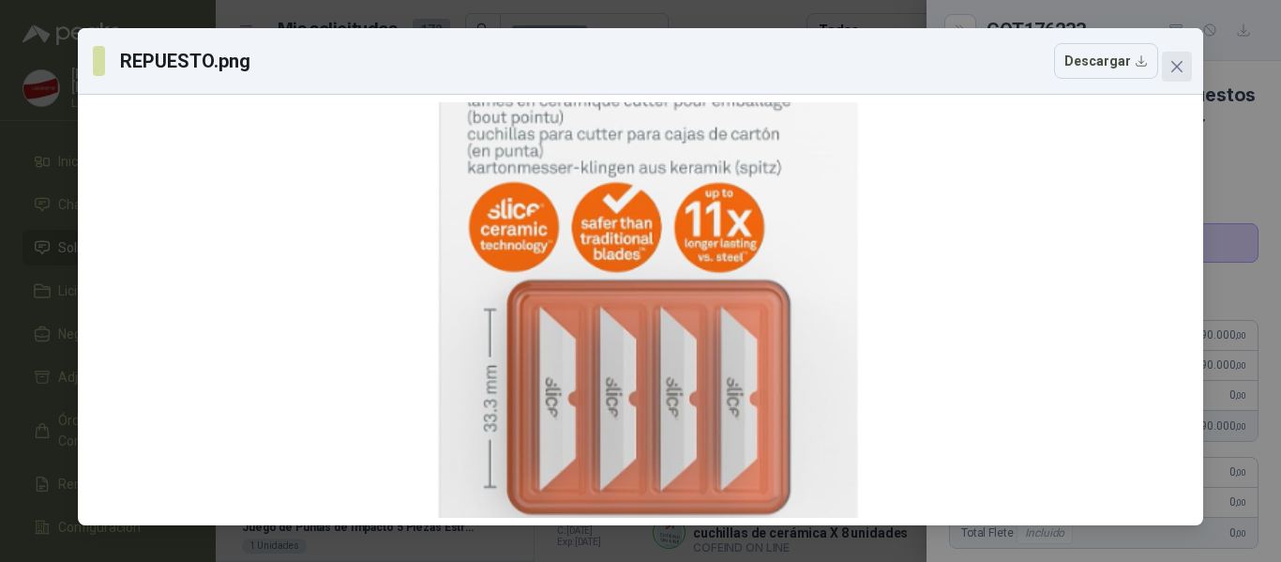
click at [1184, 70] on span "Close" at bounding box center [1177, 66] width 30 height 15
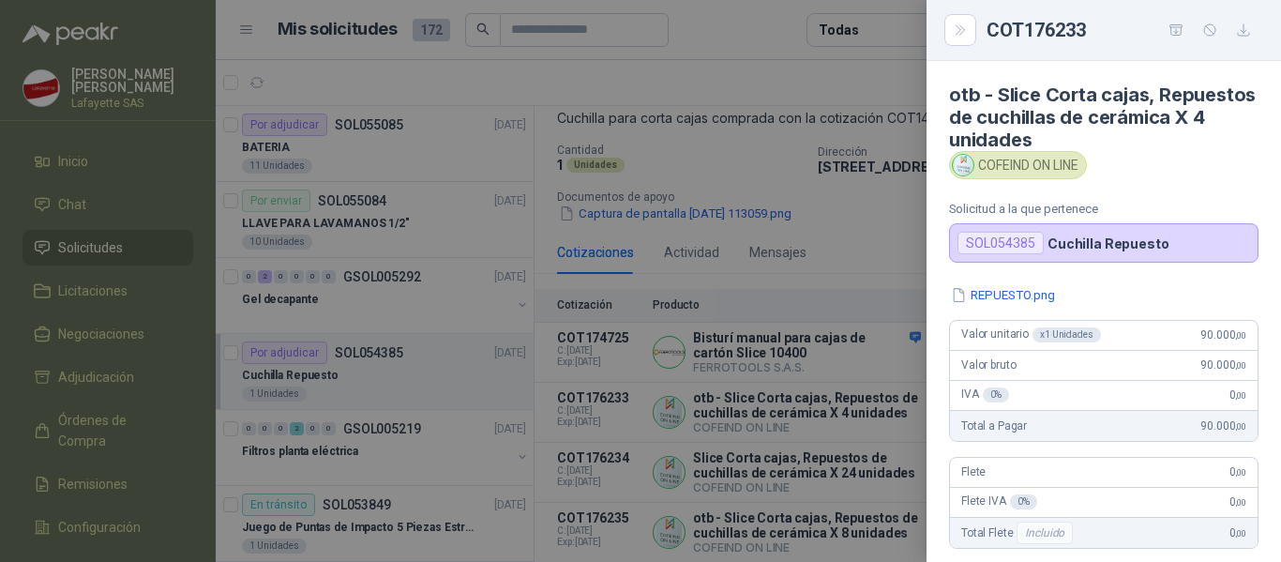
click at [795, 125] on div at bounding box center [640, 281] width 1281 height 562
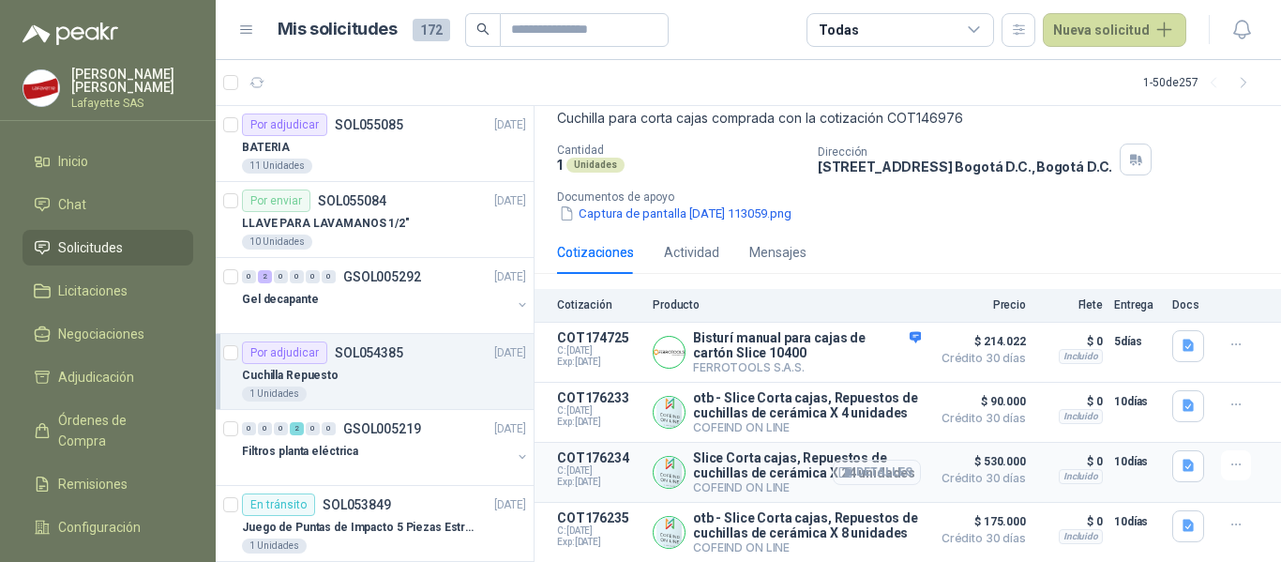
click at [889, 468] on button "Detalles" at bounding box center [877, 471] width 88 height 25
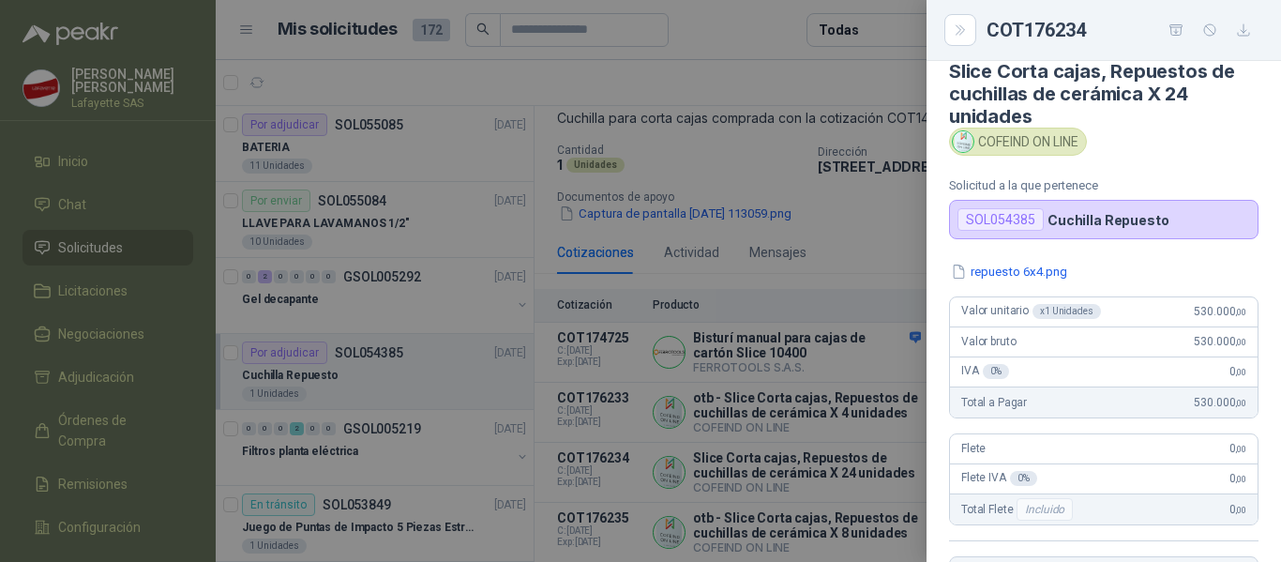
scroll to position [0, 0]
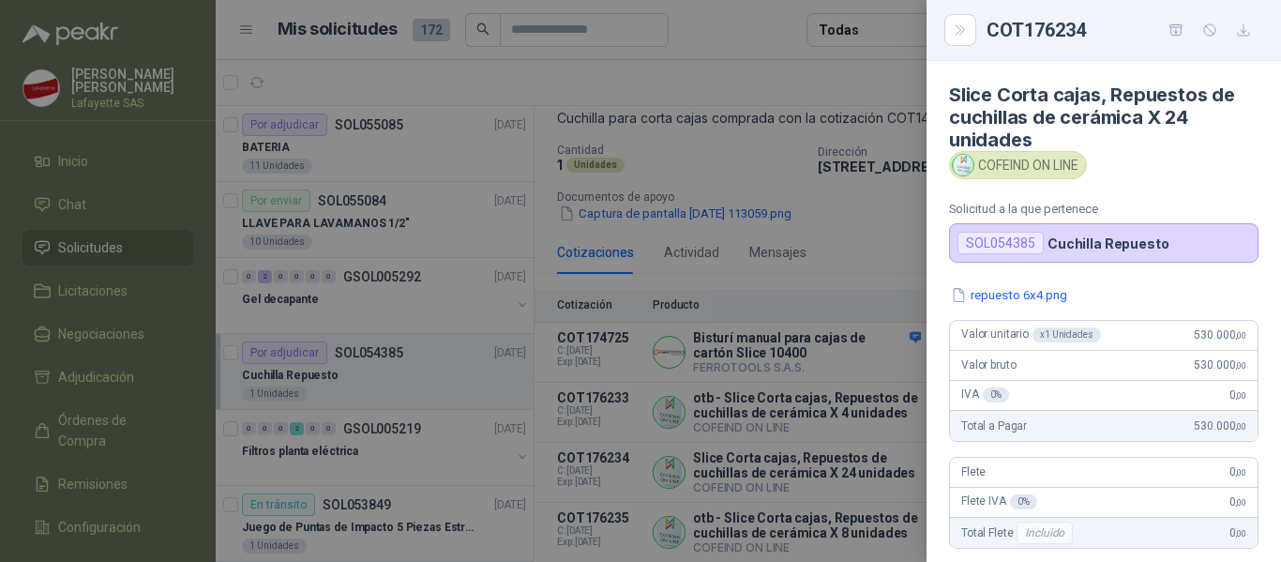
click at [1004, 305] on div "repuesto 6x4.png Valor unitario x 1 Unidades 530.000 ,00 Valor bruto 530.000 ,0…" at bounding box center [1103, 479] width 354 height 389
click at [1004, 300] on button "repuesto 6x4.png" at bounding box center [1009, 295] width 120 height 20
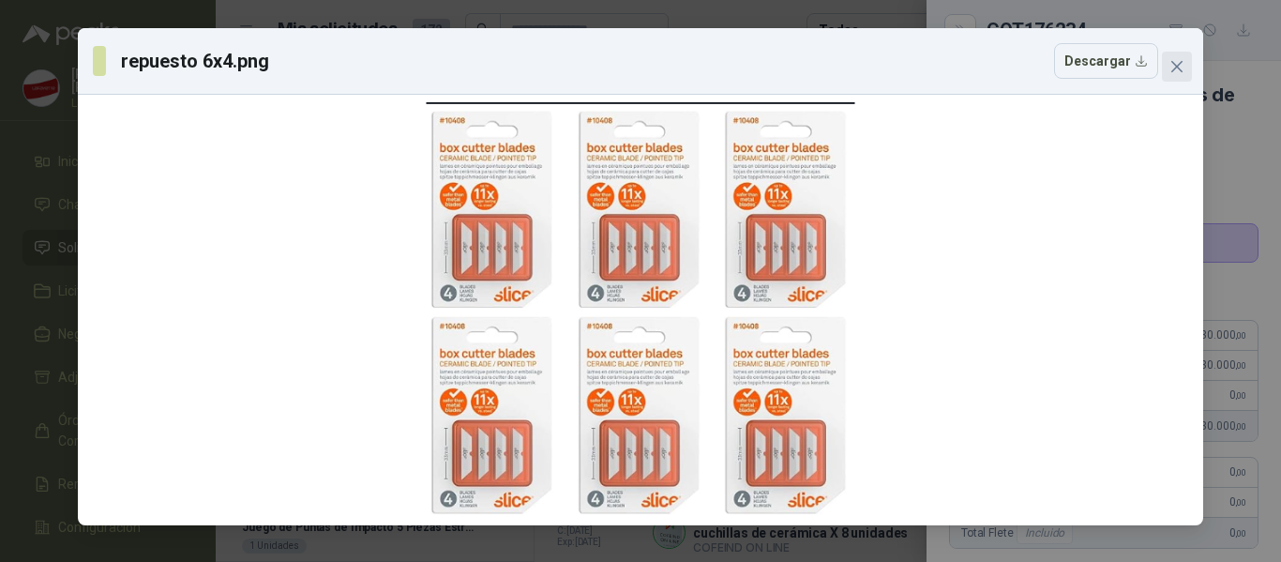
click at [1191, 70] on span "Close" at bounding box center [1177, 66] width 30 height 15
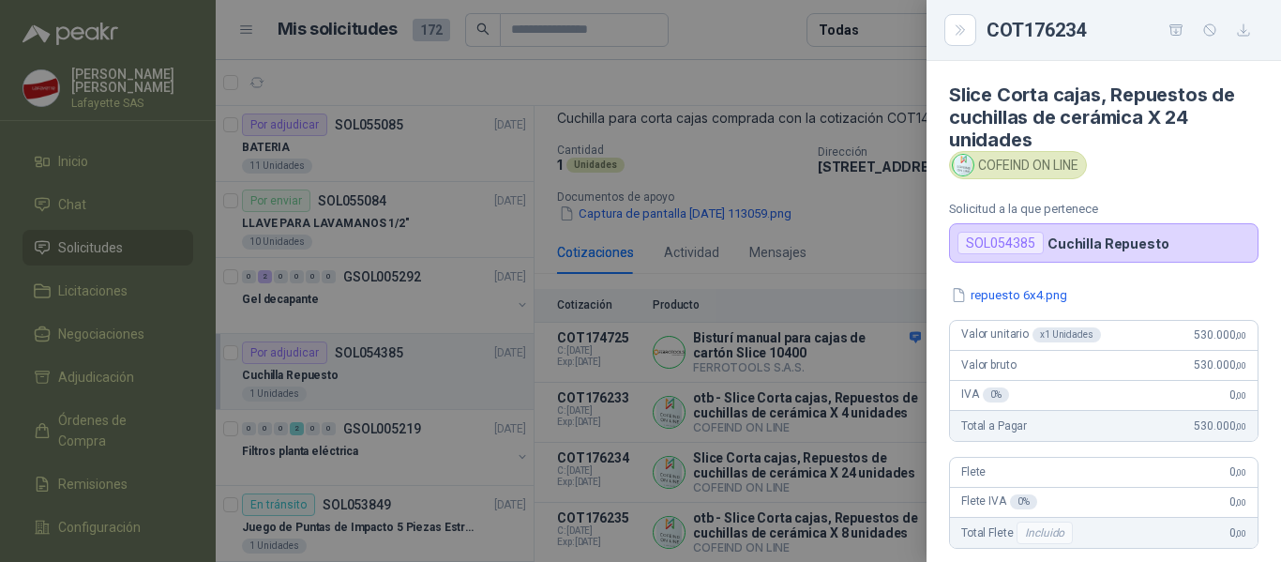
click at [864, 366] on div at bounding box center [640, 281] width 1281 height 562
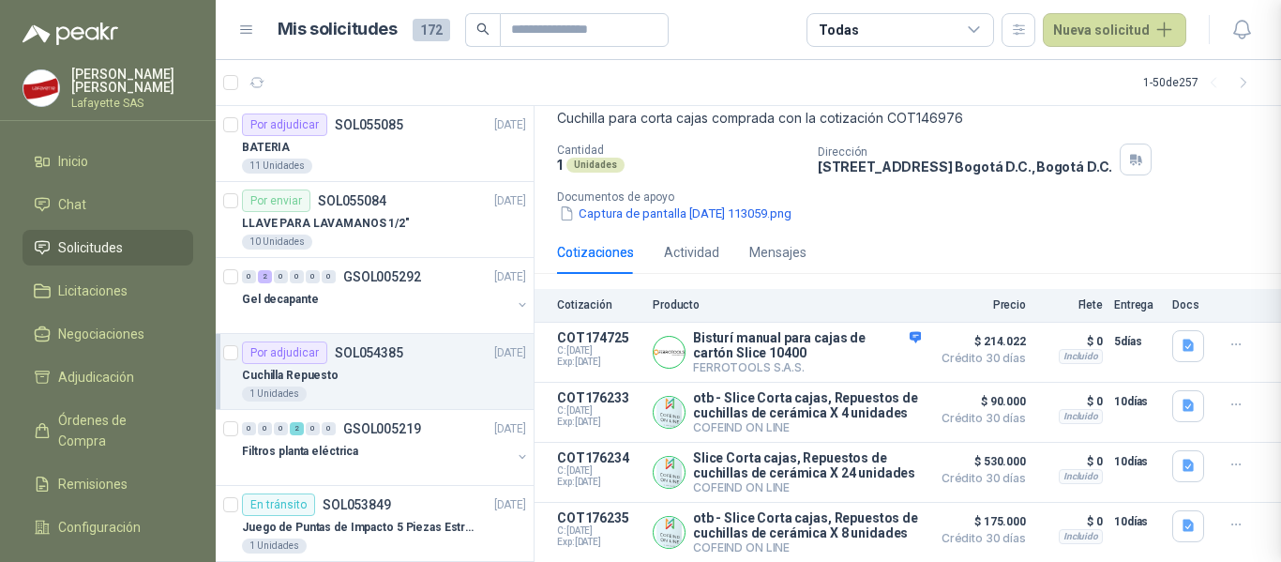
scroll to position [424, 0]
click at [870, 528] on button "Detalles" at bounding box center [877, 531] width 88 height 25
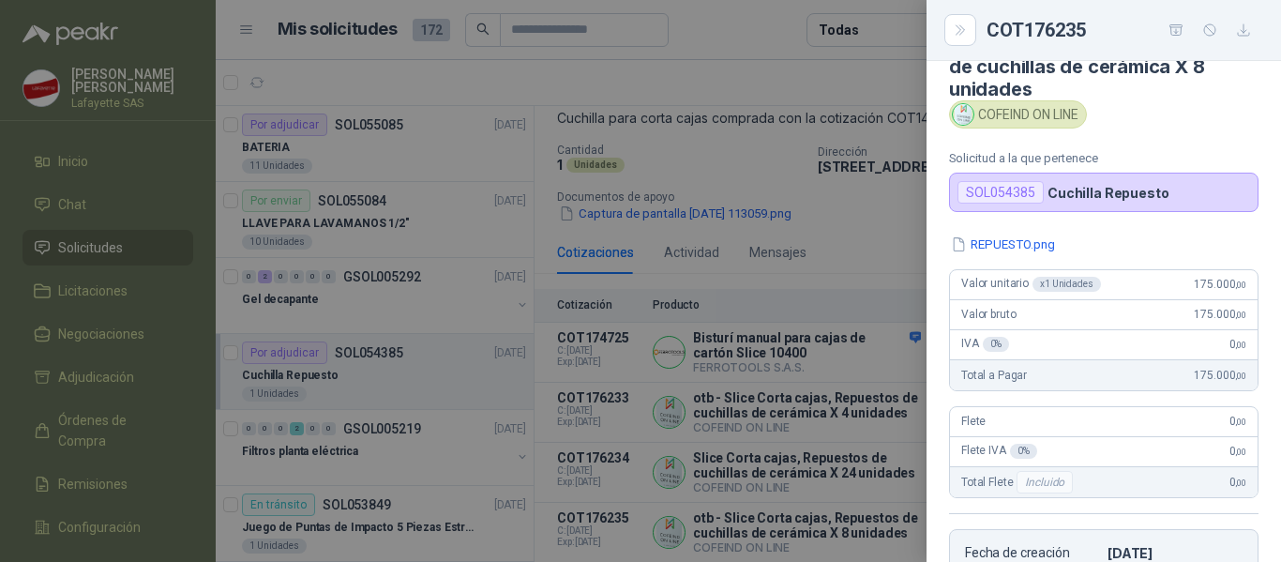
scroll to position [49, 0]
click at [1013, 239] on button "REPUESTO.png" at bounding box center [1003, 246] width 108 height 20
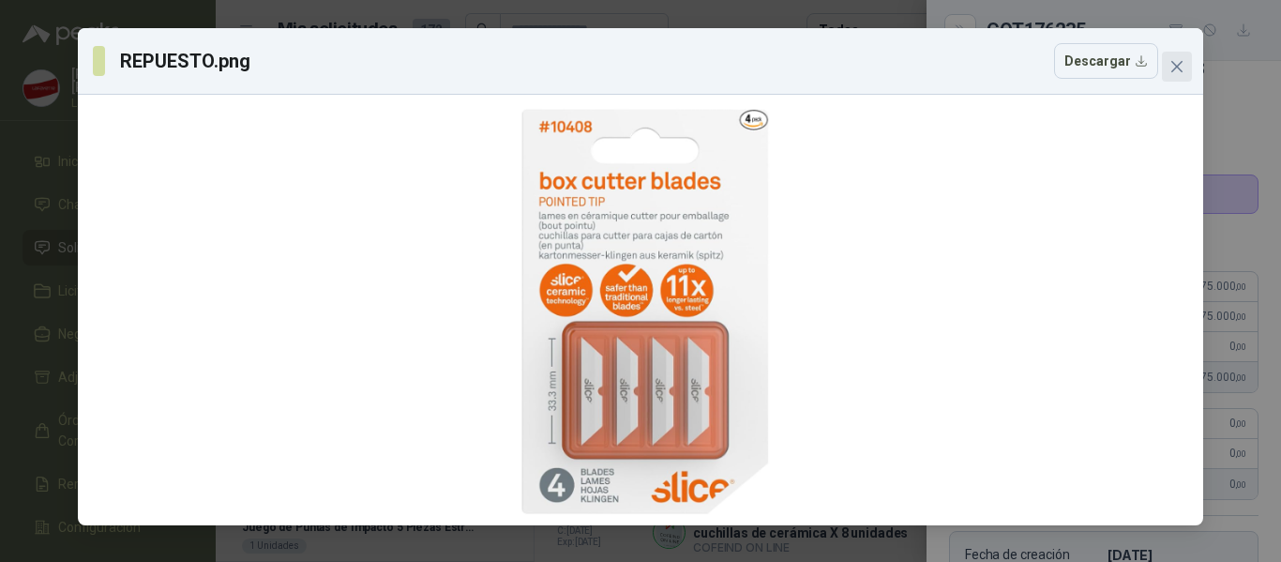
click at [1170, 71] on icon "close" at bounding box center [1176, 66] width 15 height 15
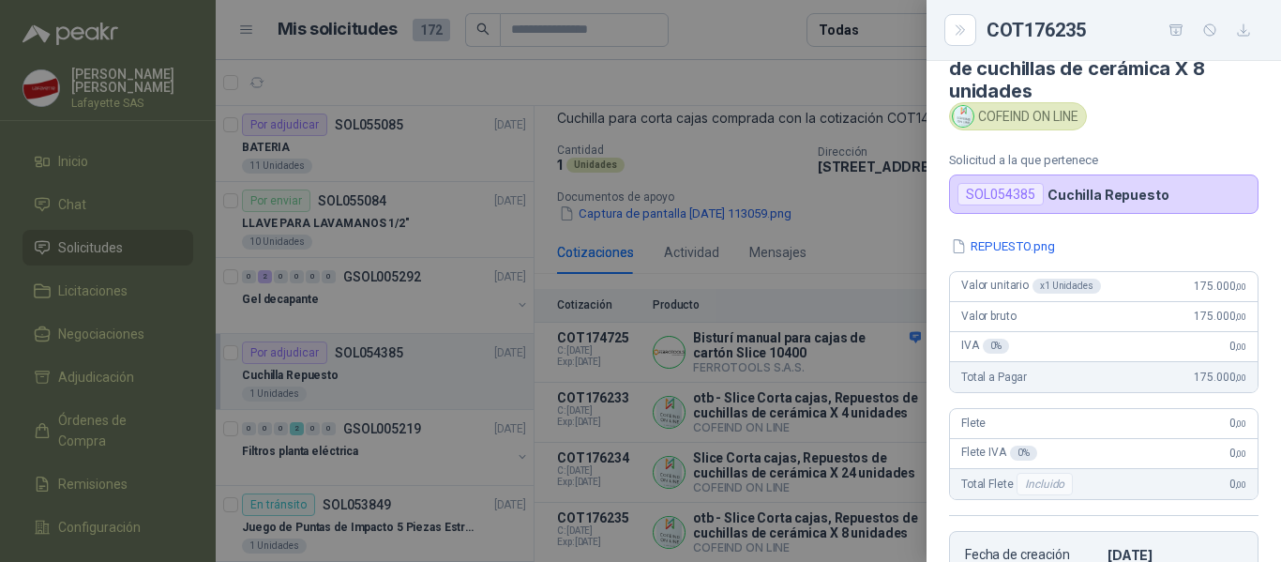
click at [856, 248] on div at bounding box center [640, 281] width 1281 height 562
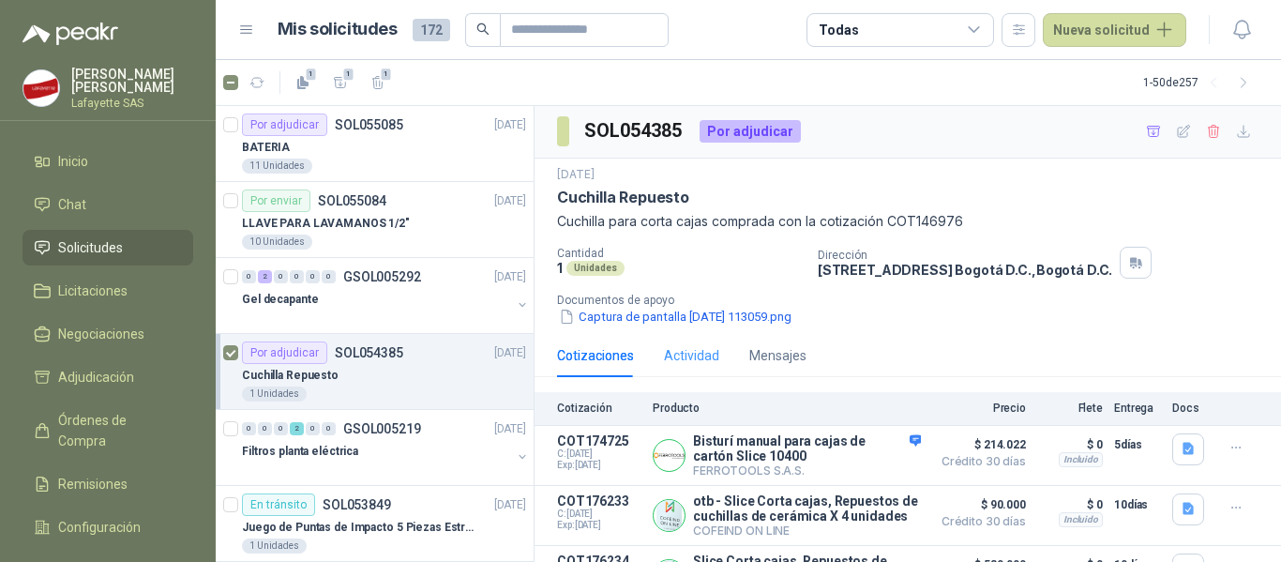
scroll to position [0, 0]
